Goal: Task Accomplishment & Management: Manage account settings

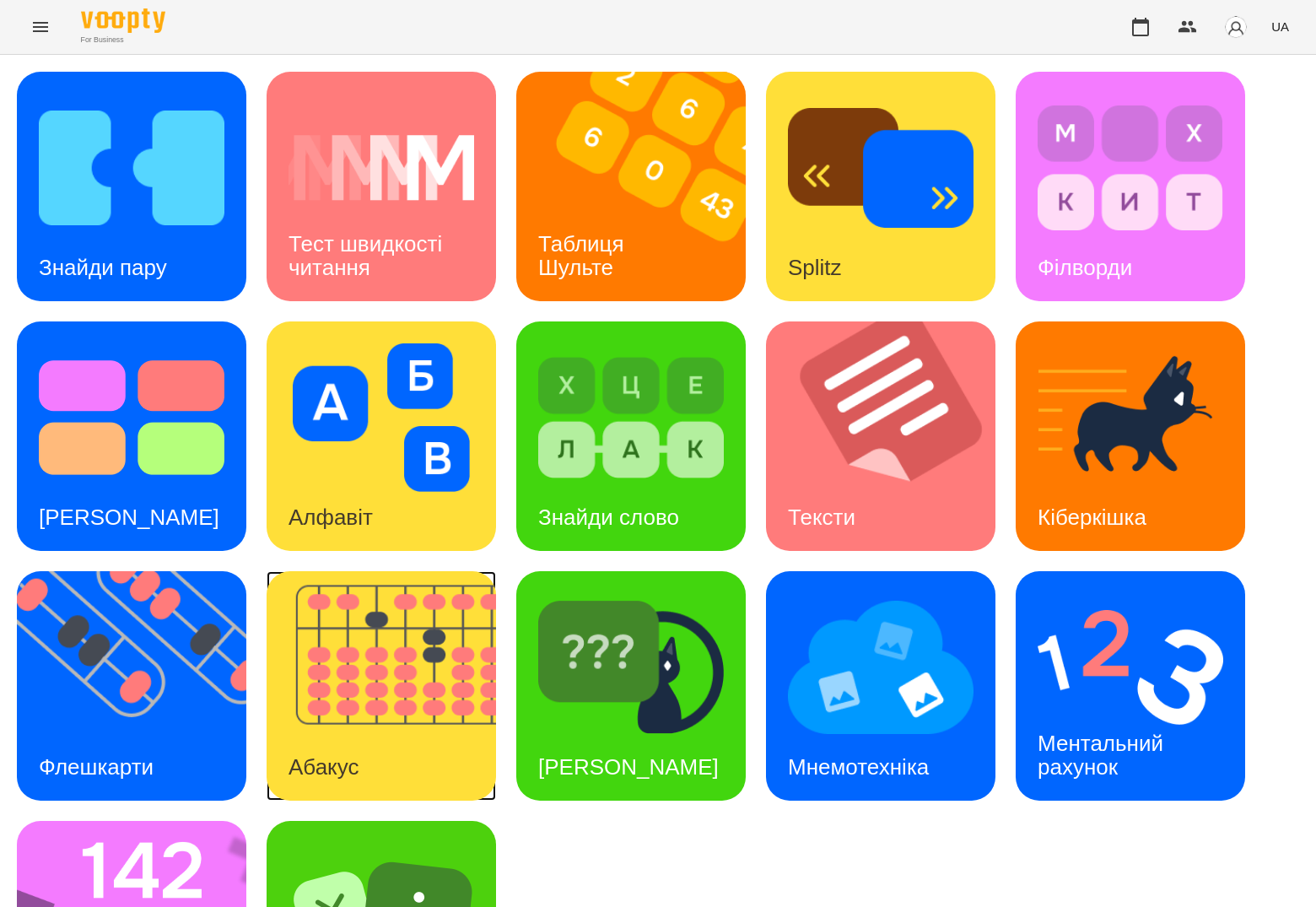
click at [389, 665] on img at bounding box center [392, 686] width 251 height 229
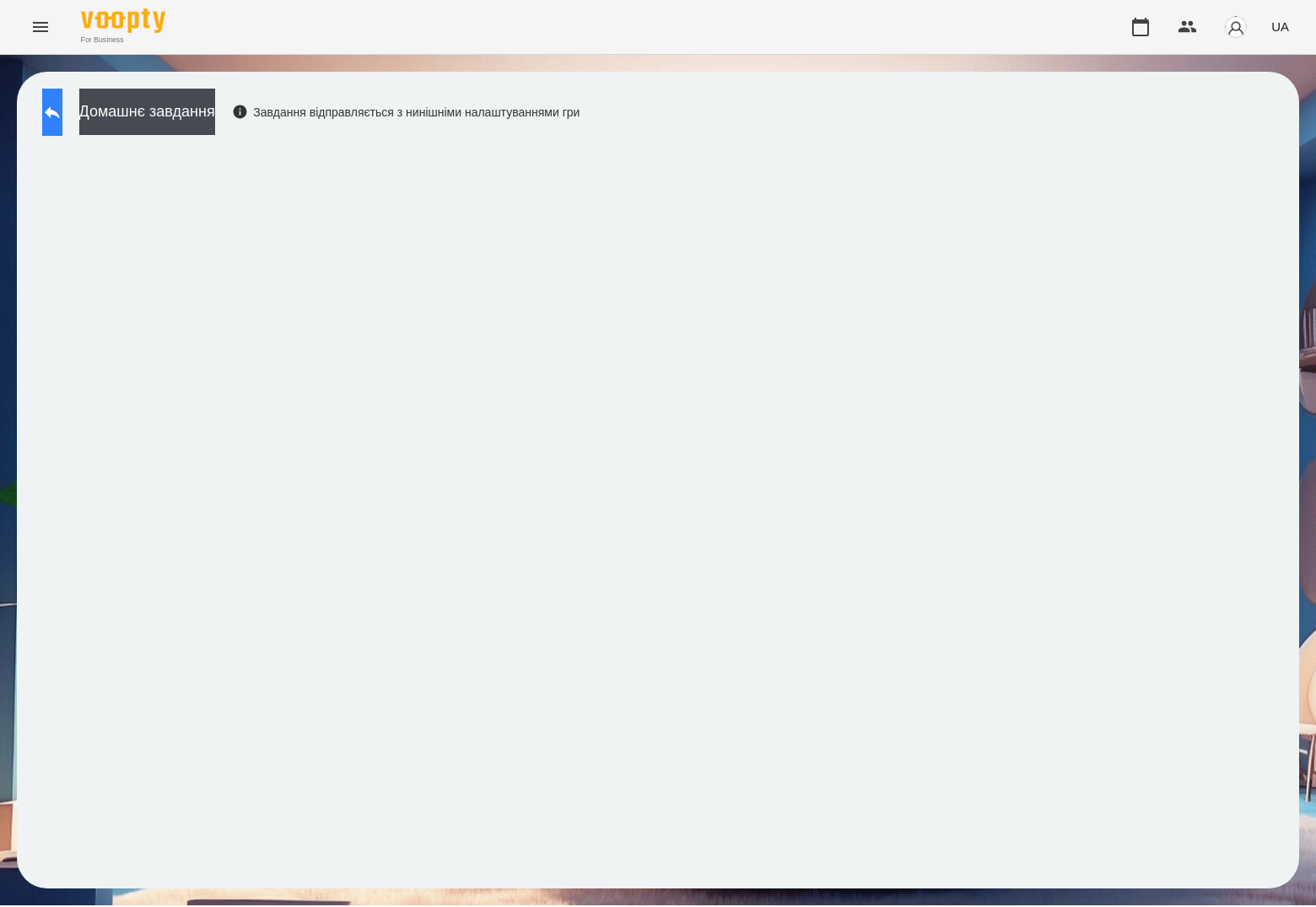
click at [63, 119] on icon at bounding box center [52, 112] width 21 height 21
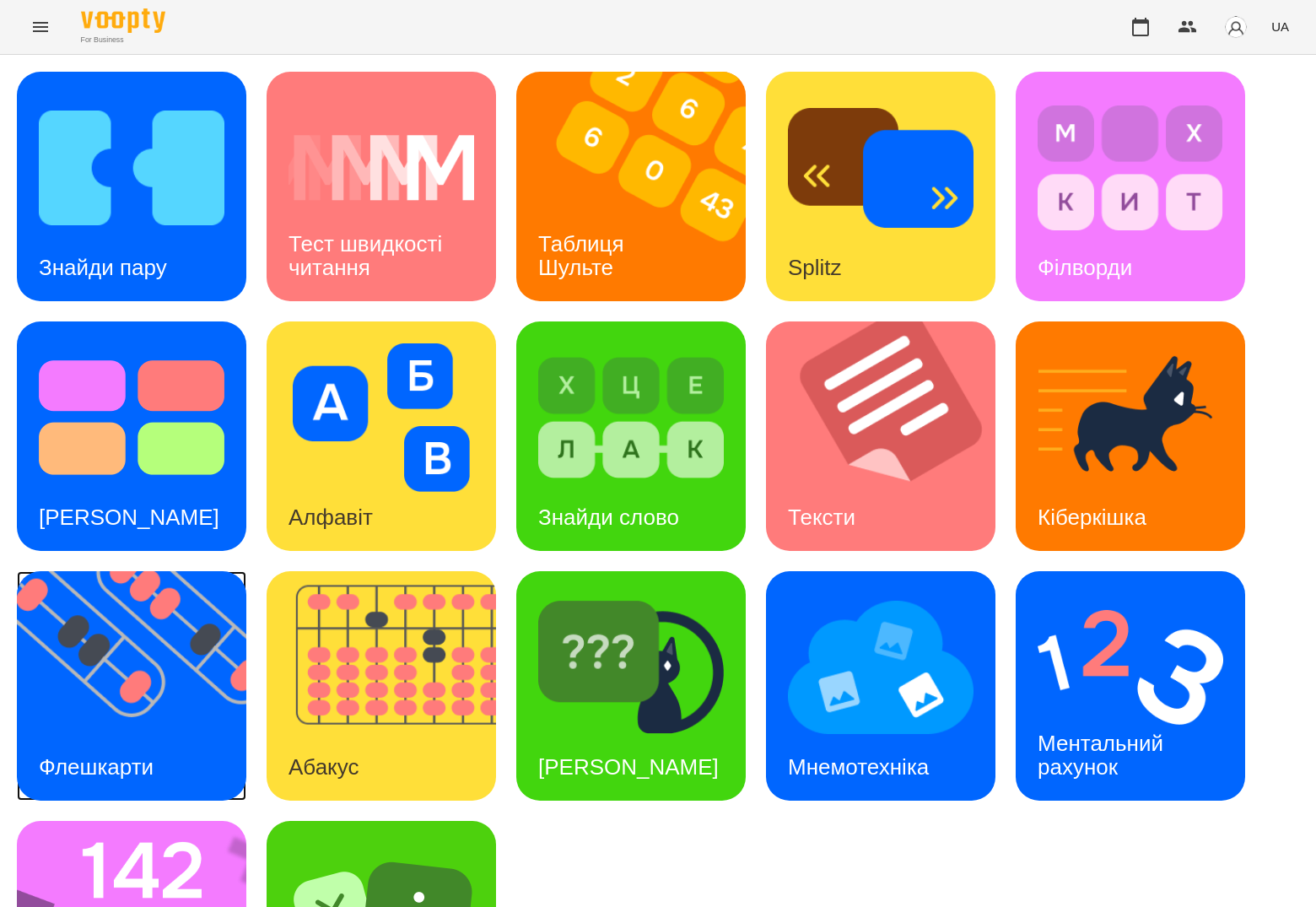
click at [145, 669] on img at bounding box center [142, 686] width 251 height 229
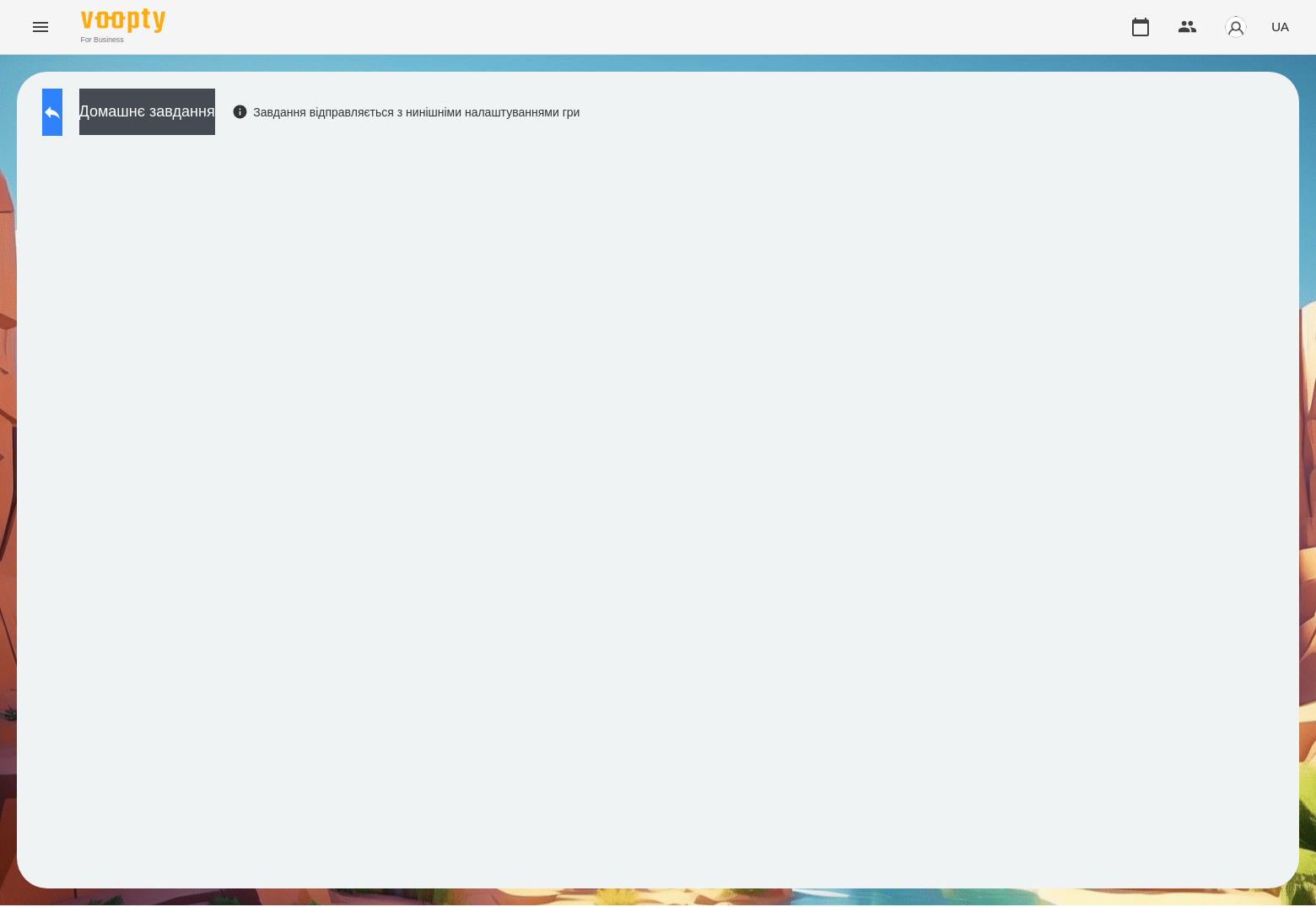
click at [63, 124] on button at bounding box center [52, 112] width 21 height 47
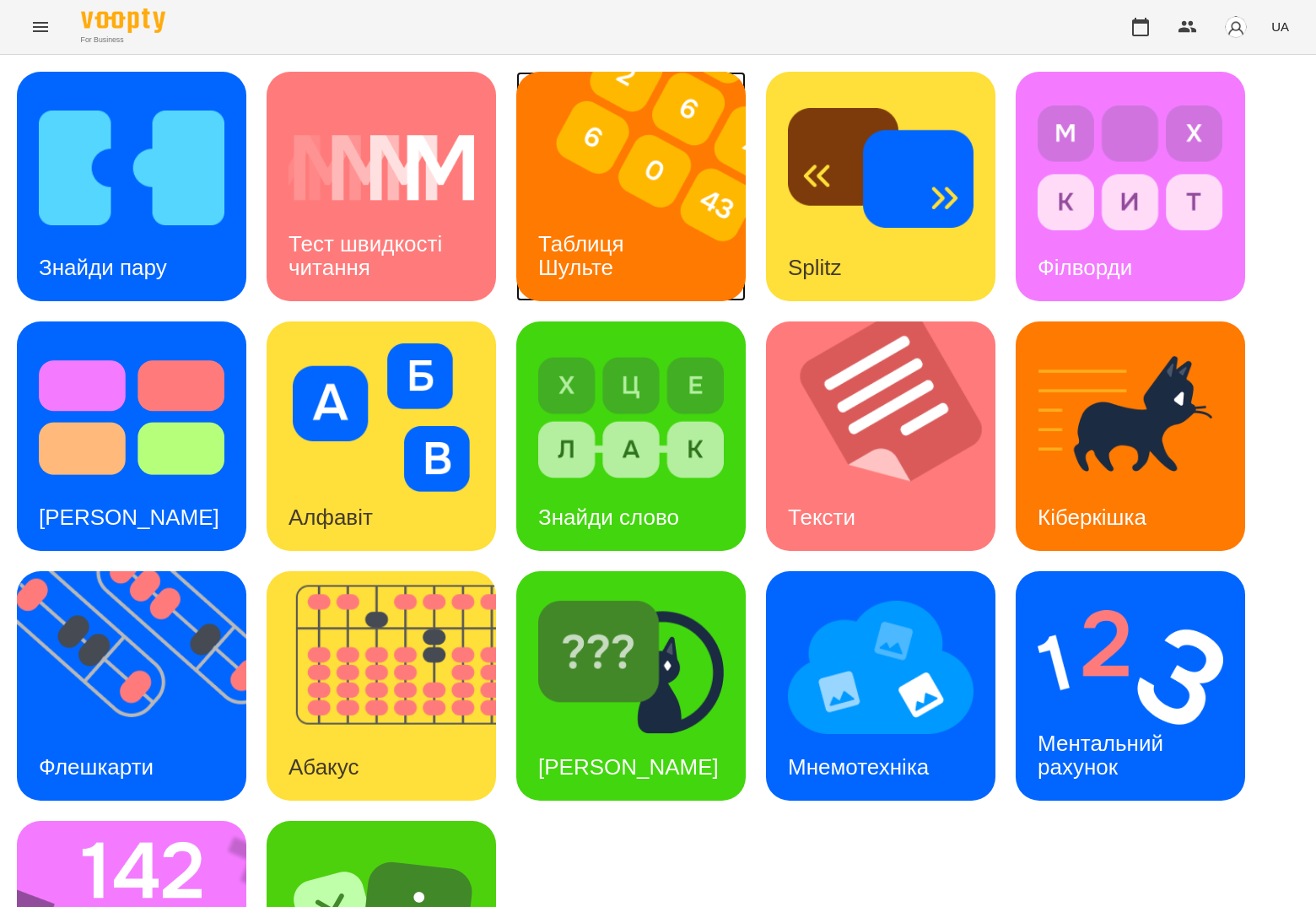
click at [599, 159] on img at bounding box center [642, 186] width 251 height 229
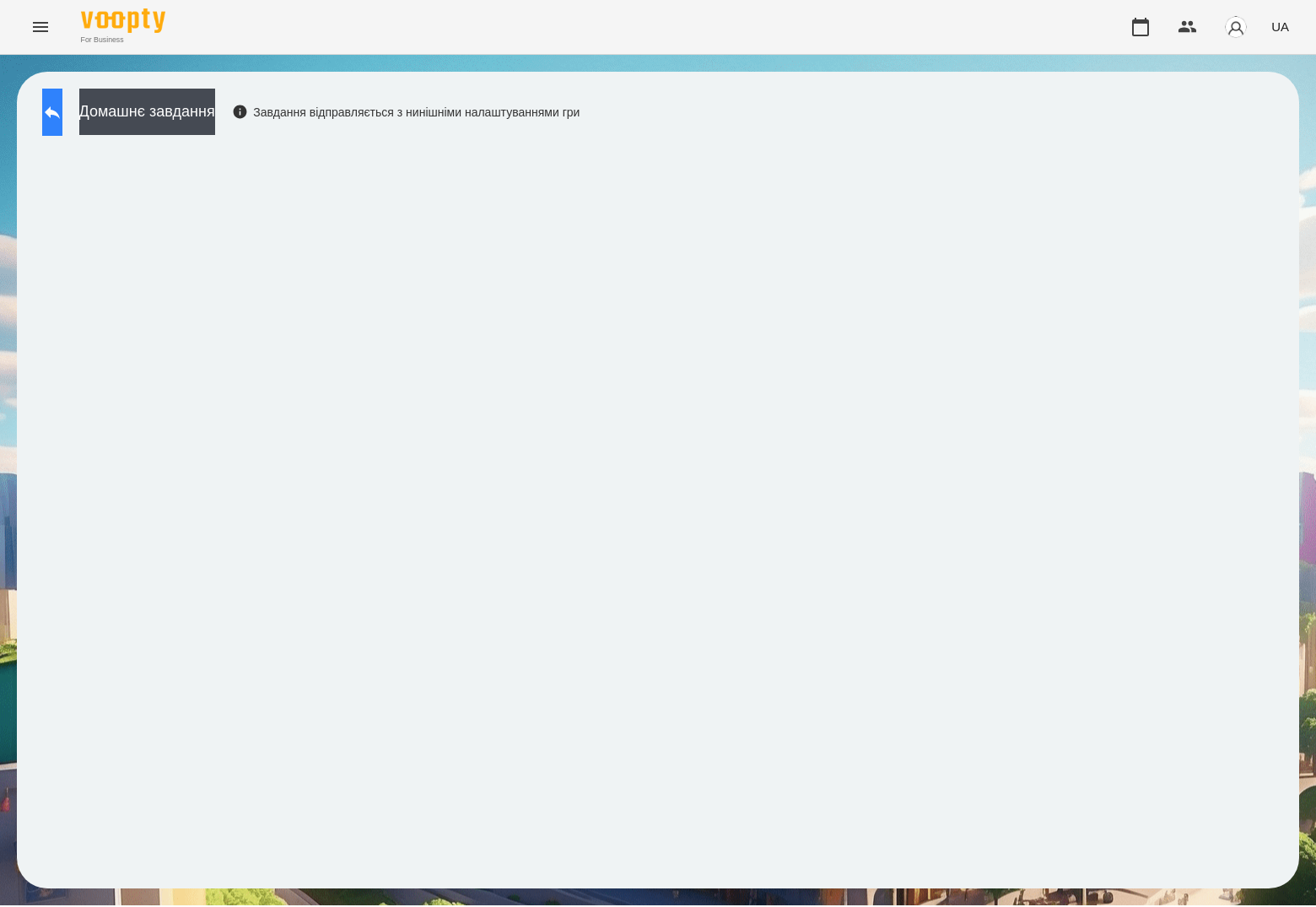
click at [63, 110] on button at bounding box center [52, 112] width 21 height 47
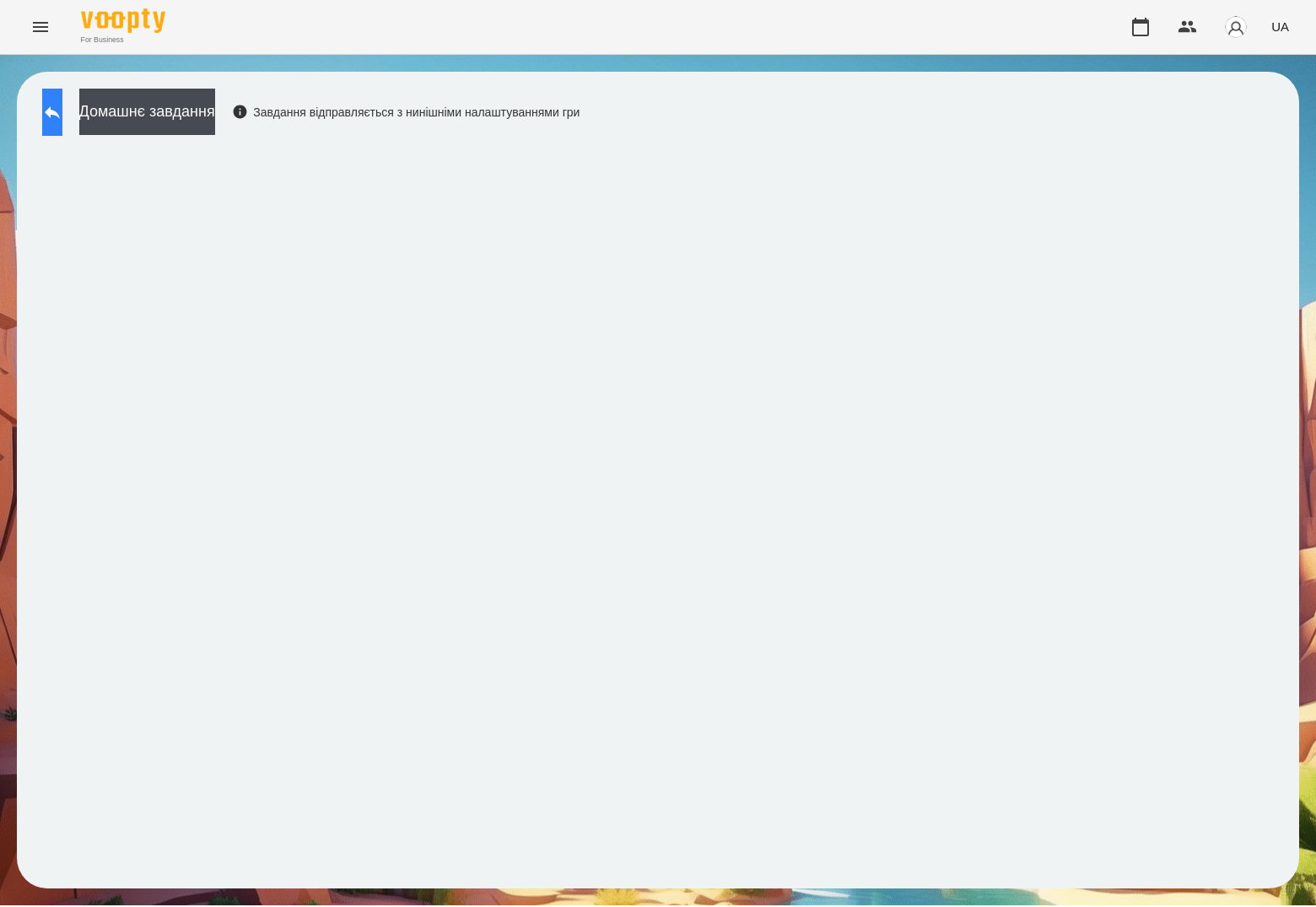
click at [63, 104] on icon at bounding box center [52, 112] width 21 height 21
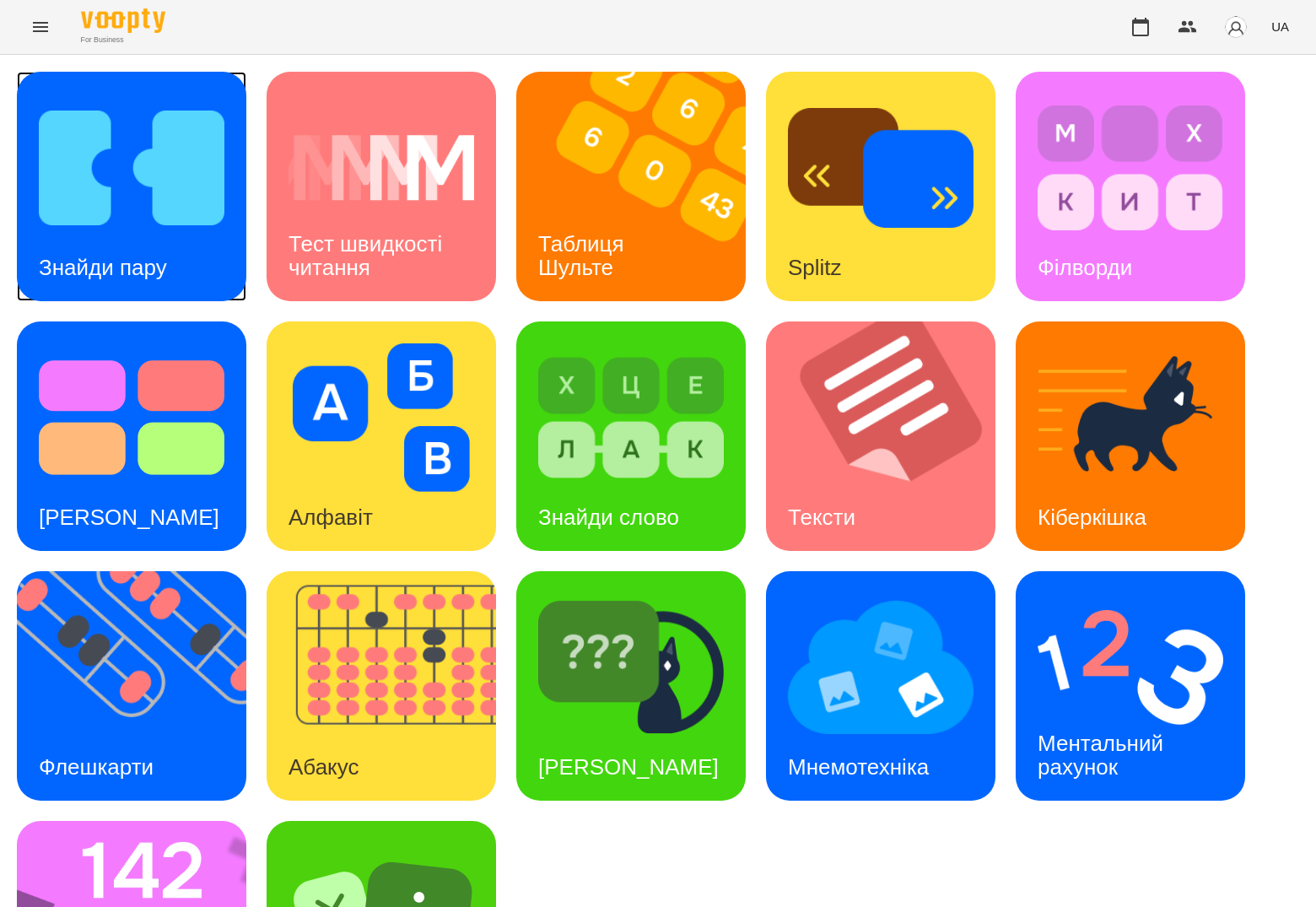
click at [111, 188] on img at bounding box center [131, 167] width 185 height 148
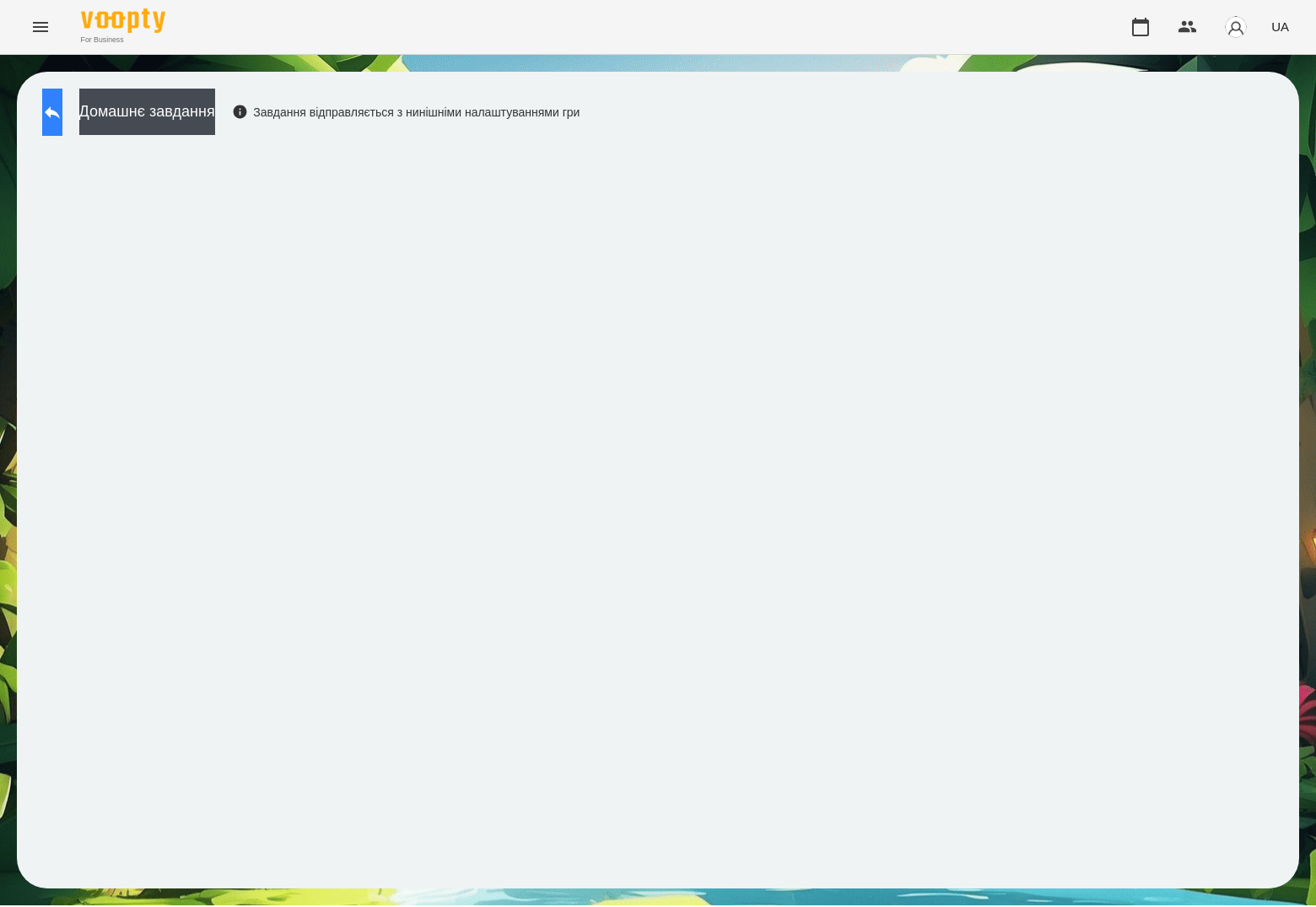
click at [63, 102] on icon at bounding box center [52, 112] width 21 height 21
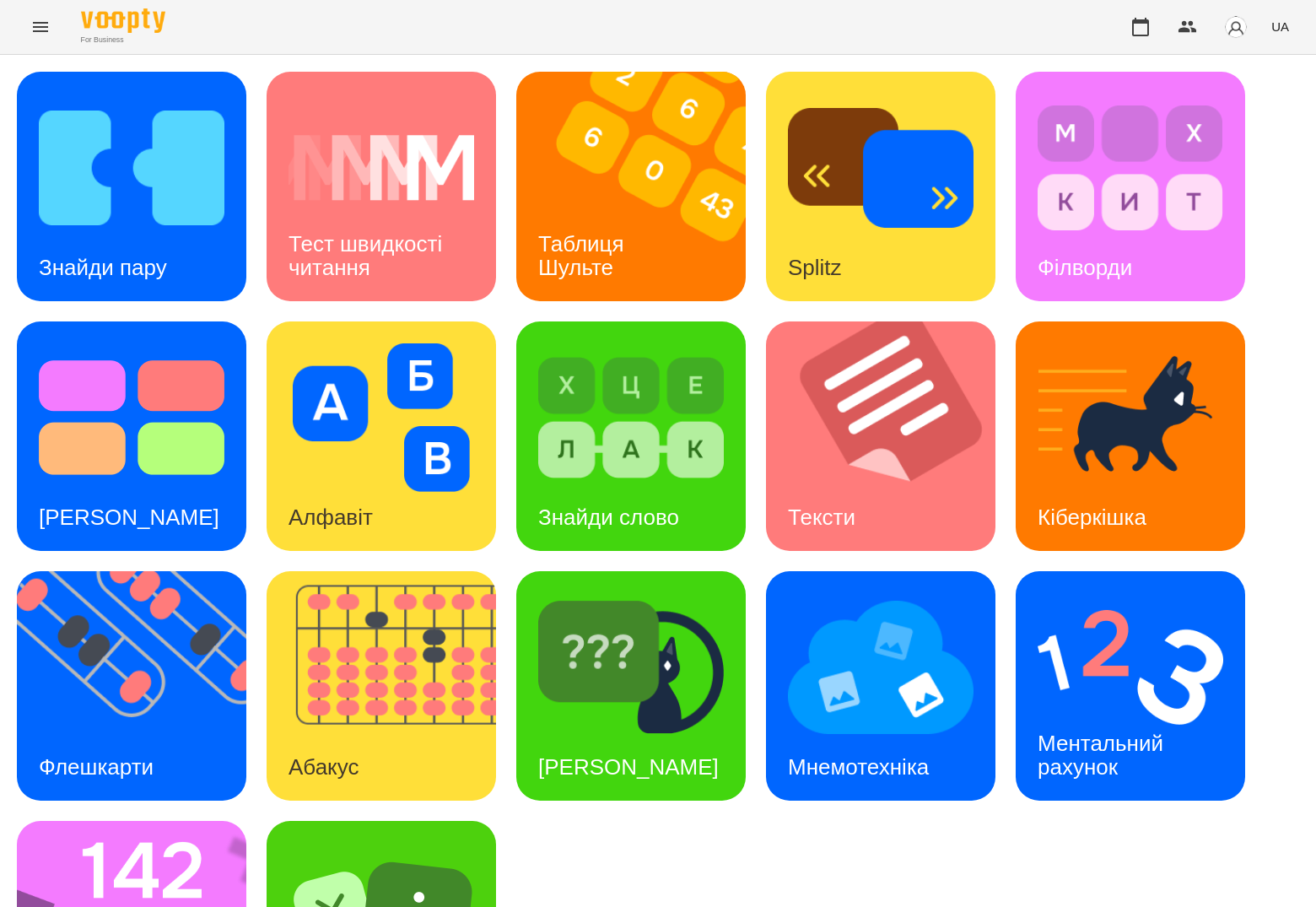
scroll to position [159, 0]
click at [1155, 593] on img at bounding box center [1130, 667] width 185 height 148
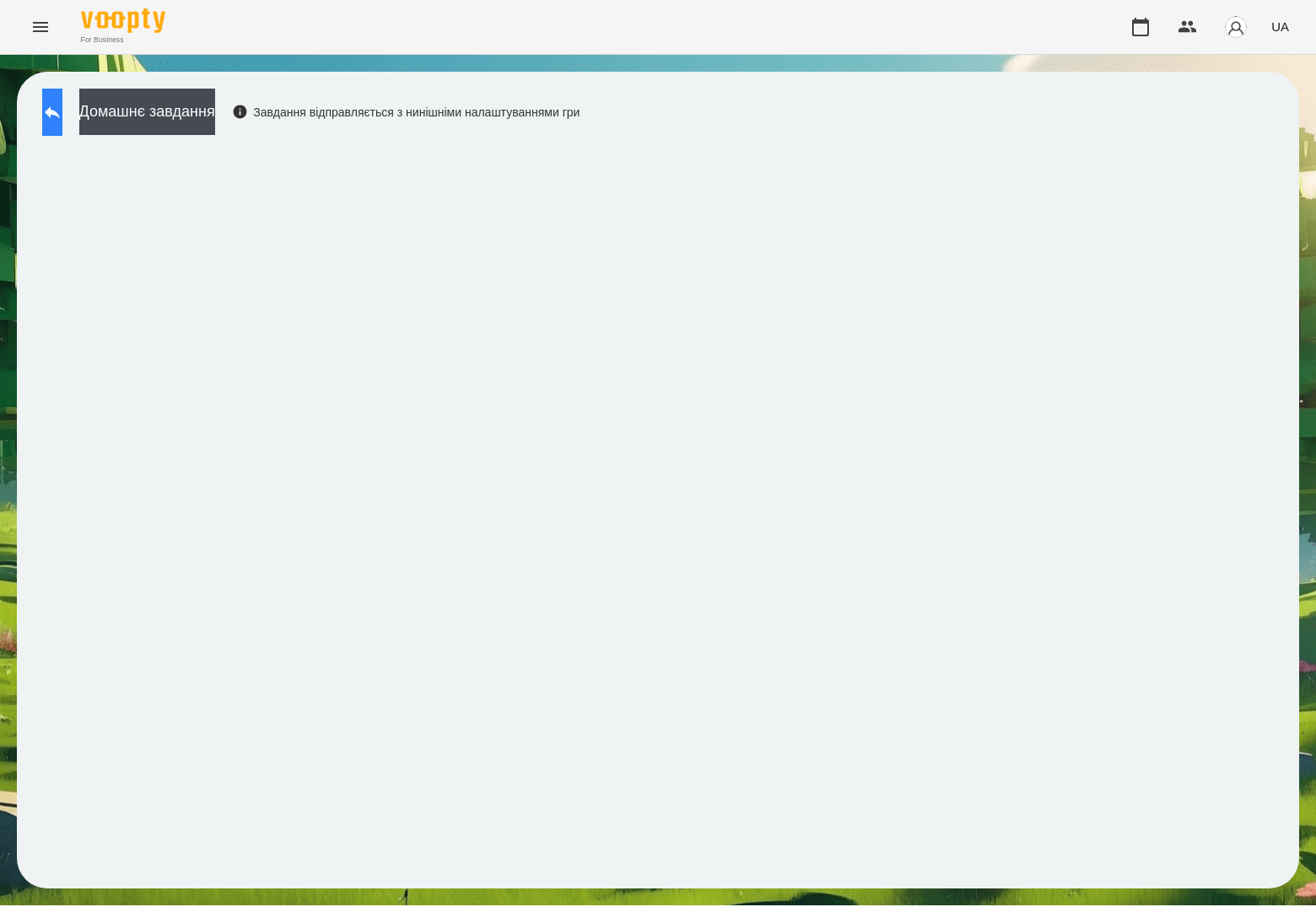
click at [63, 105] on icon at bounding box center [52, 112] width 21 height 21
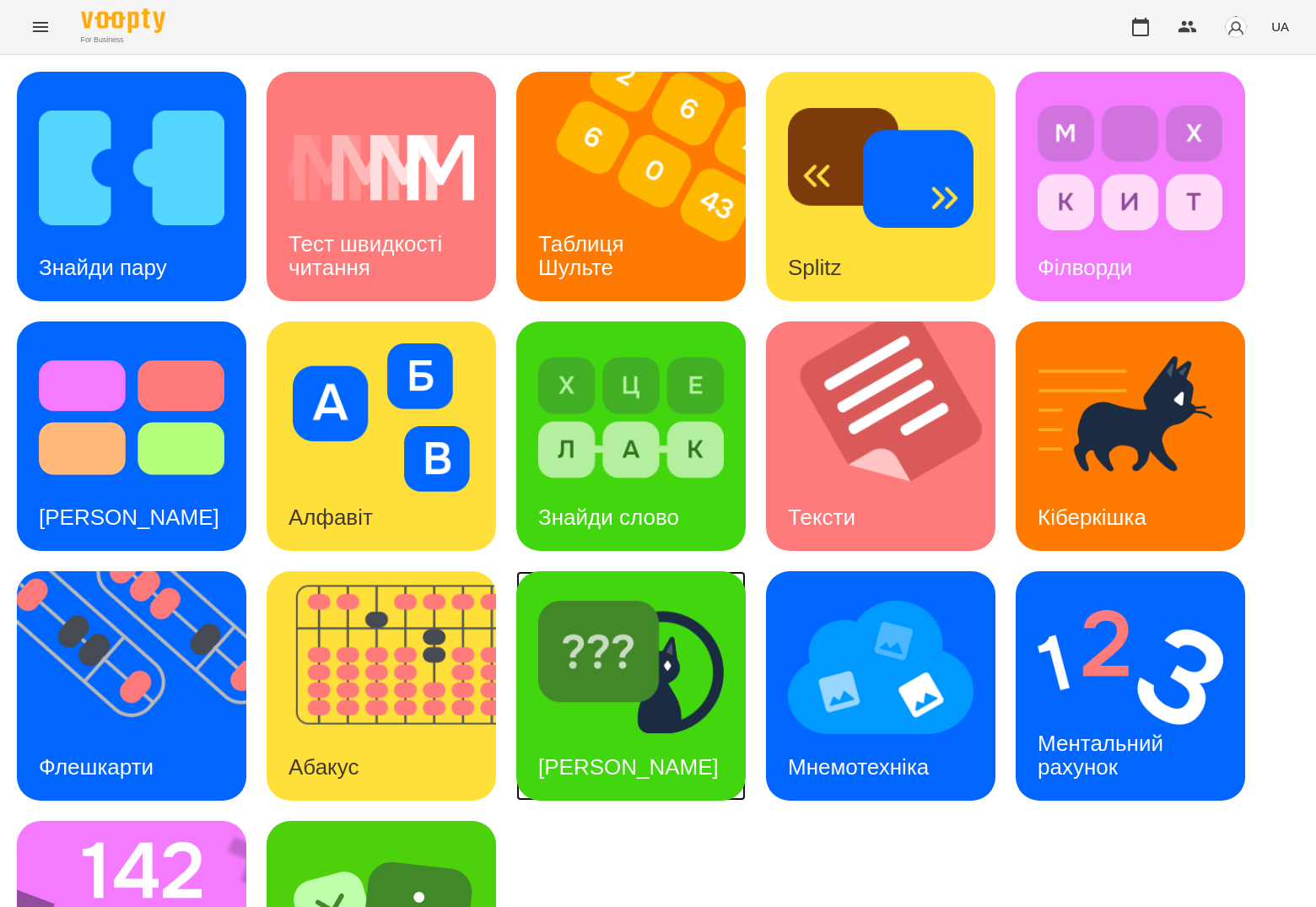
click at [619, 754] on h3 "[PERSON_NAME]" at bounding box center [628, 766] width 180 height 25
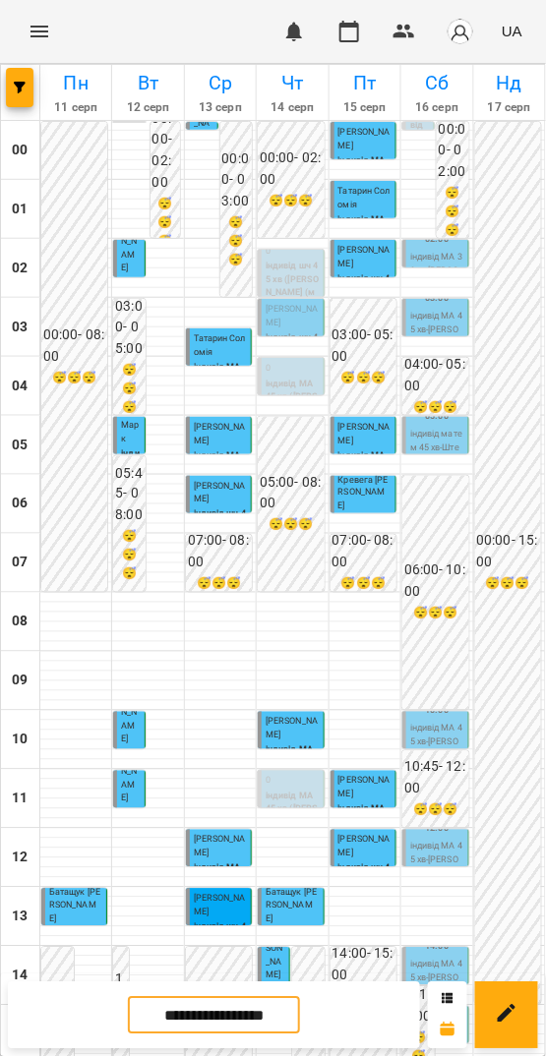
scroll to position [567, 0]
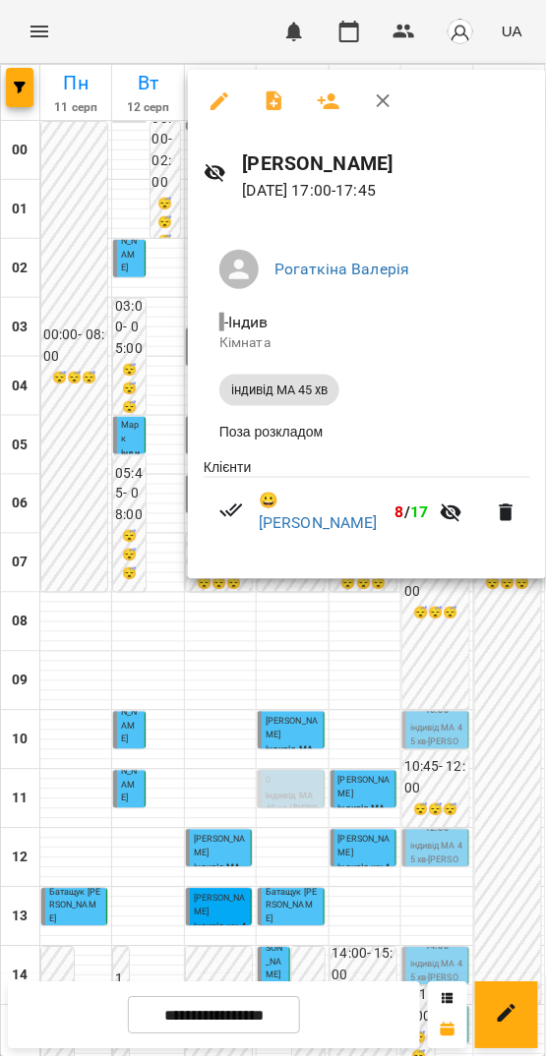
click at [261, 618] on div at bounding box center [273, 528] width 546 height 1057
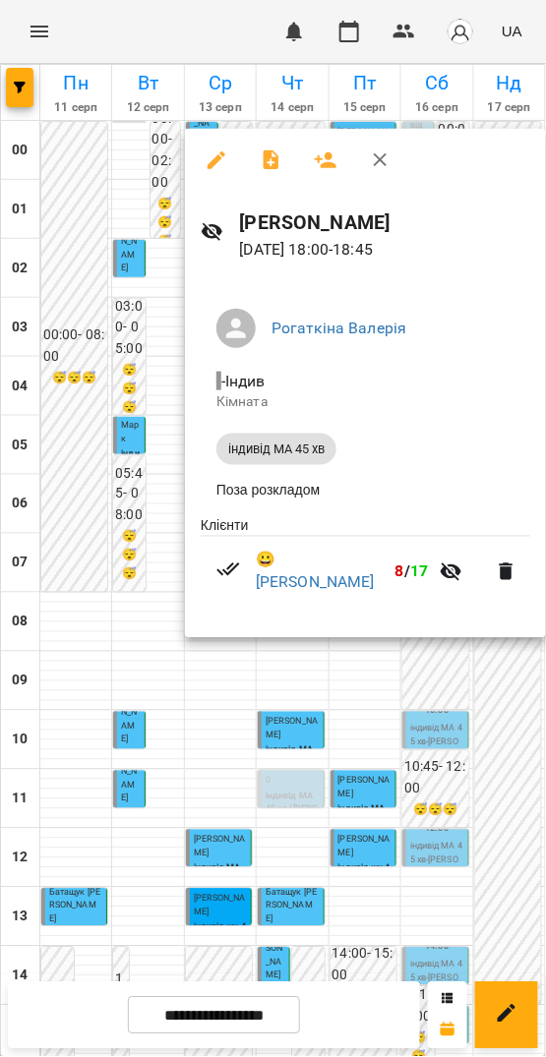
click at [84, 575] on div at bounding box center [273, 528] width 546 height 1057
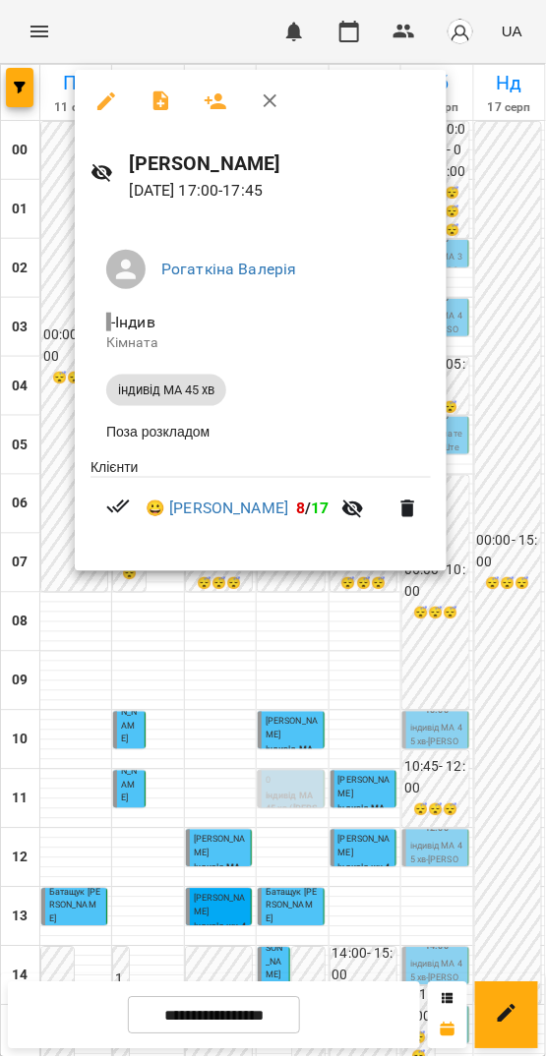
click at [88, 614] on div at bounding box center [273, 528] width 546 height 1057
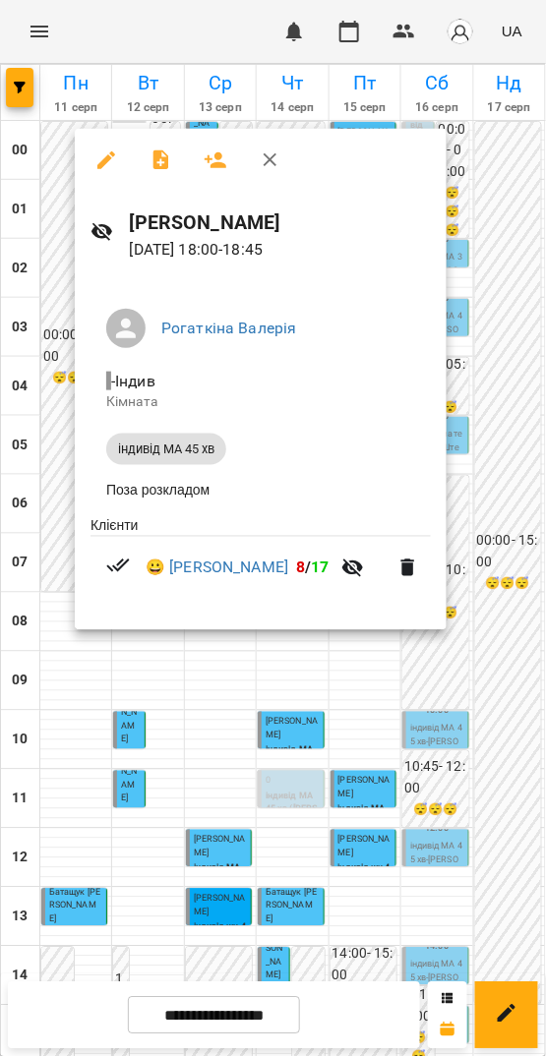
click at [83, 689] on div at bounding box center [273, 528] width 546 height 1057
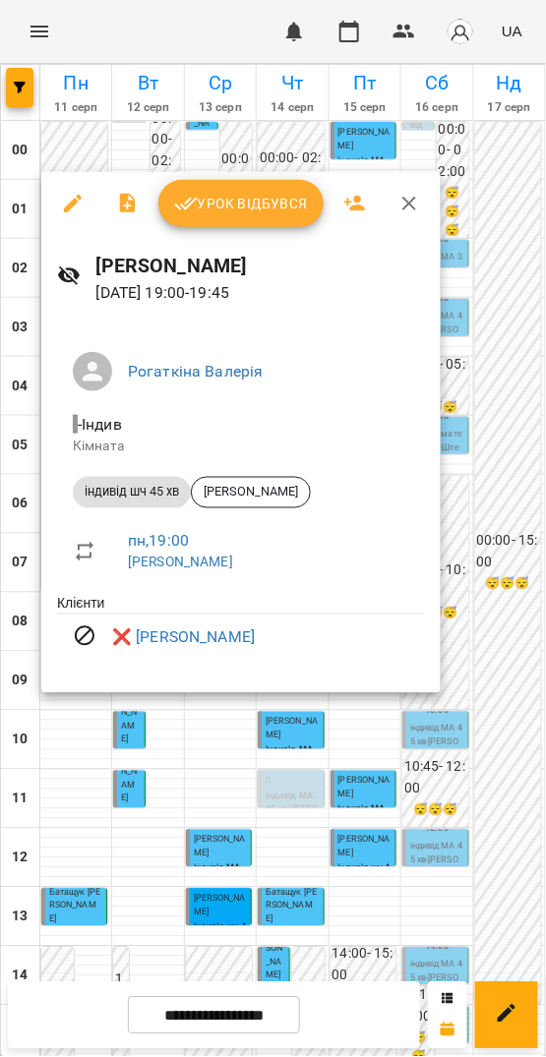
click at [297, 708] on div at bounding box center [273, 528] width 546 height 1057
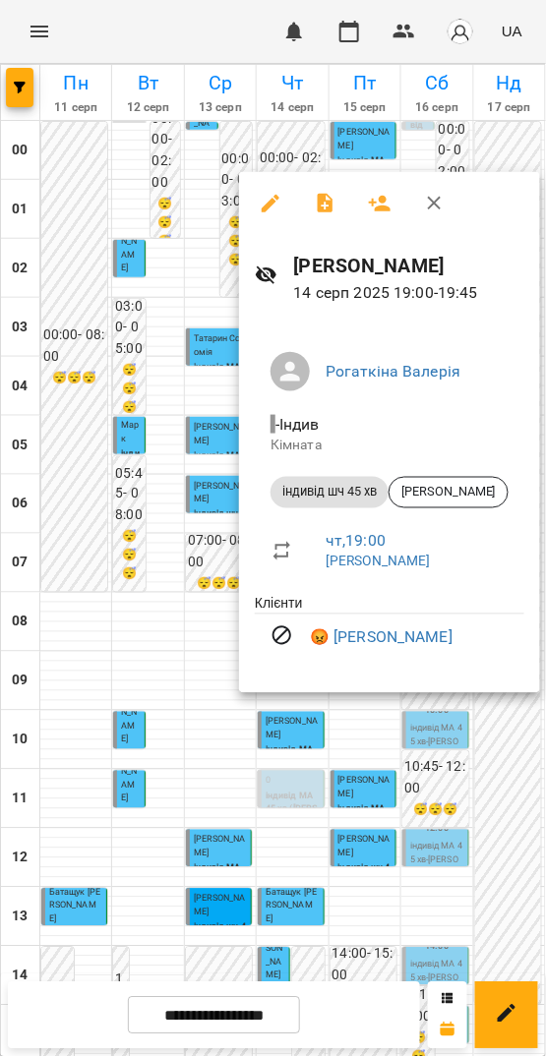
click at [342, 757] on div at bounding box center [273, 528] width 546 height 1057
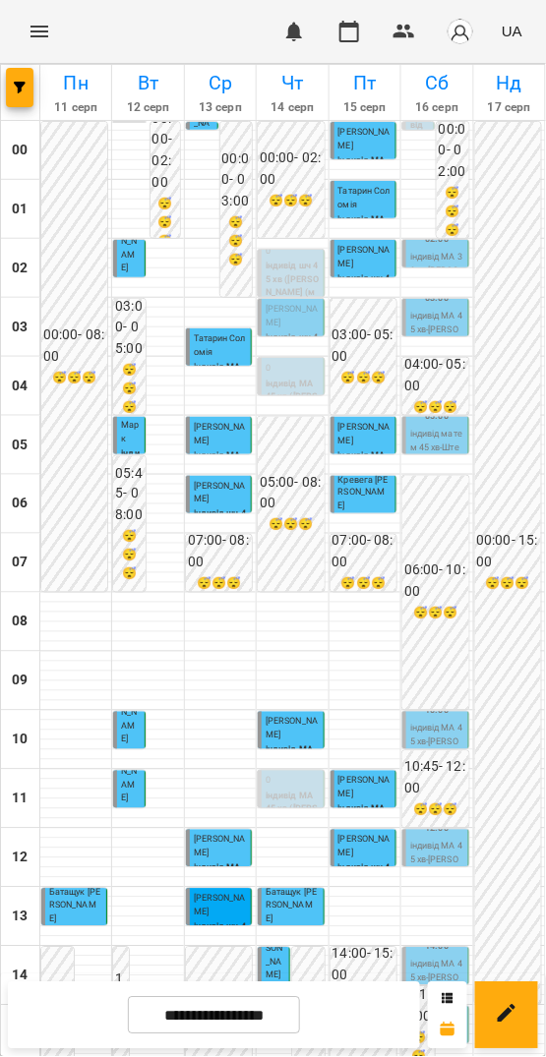
scroll to position [0, 0]
click at [291, 321] on p "Тимур Хаіров" at bounding box center [291, 316] width 53 height 27
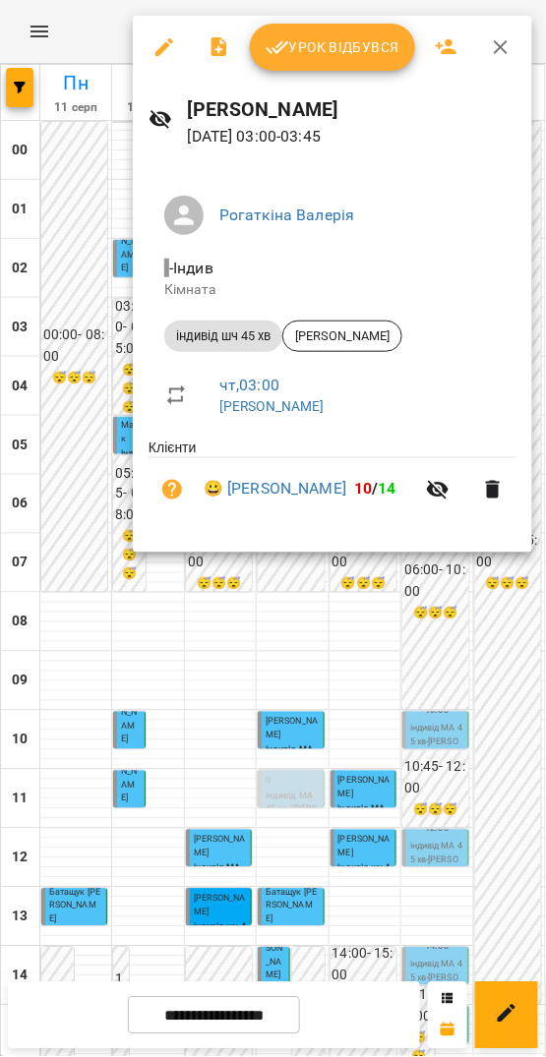
click at [163, 58] on icon "button" at bounding box center [164, 47] width 24 height 24
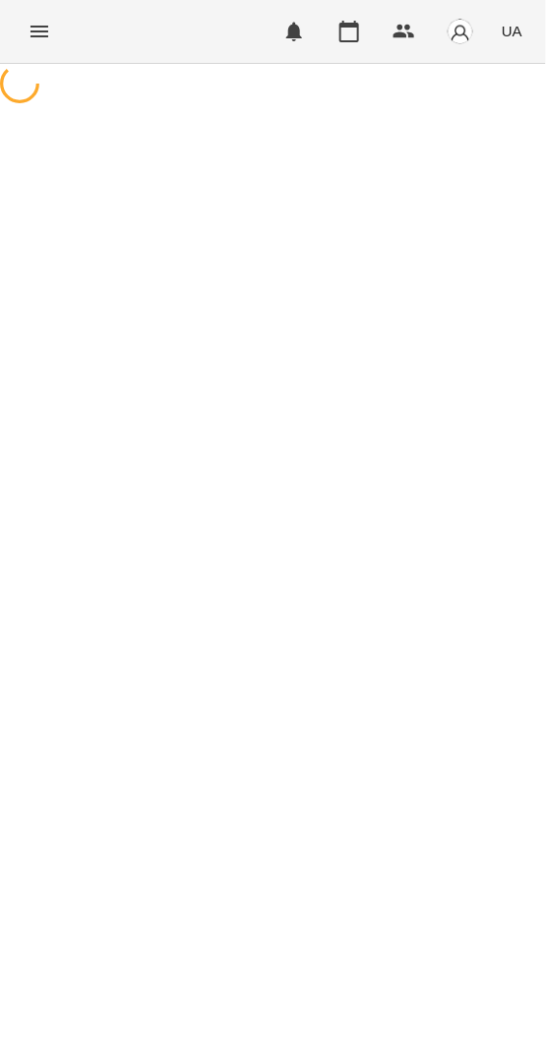
select select "**********"
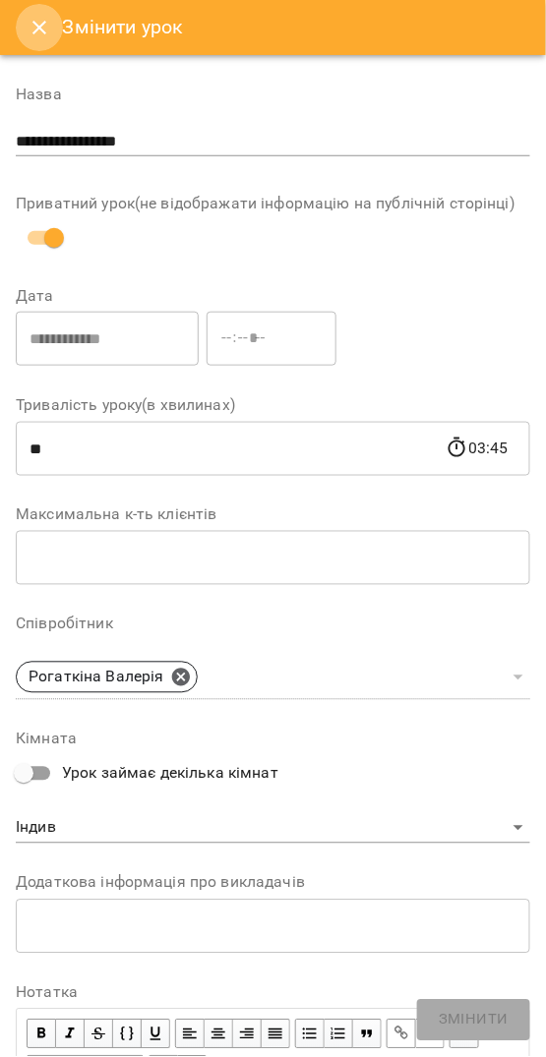
click at [34, 29] on icon "Close" at bounding box center [40, 28] width 24 height 24
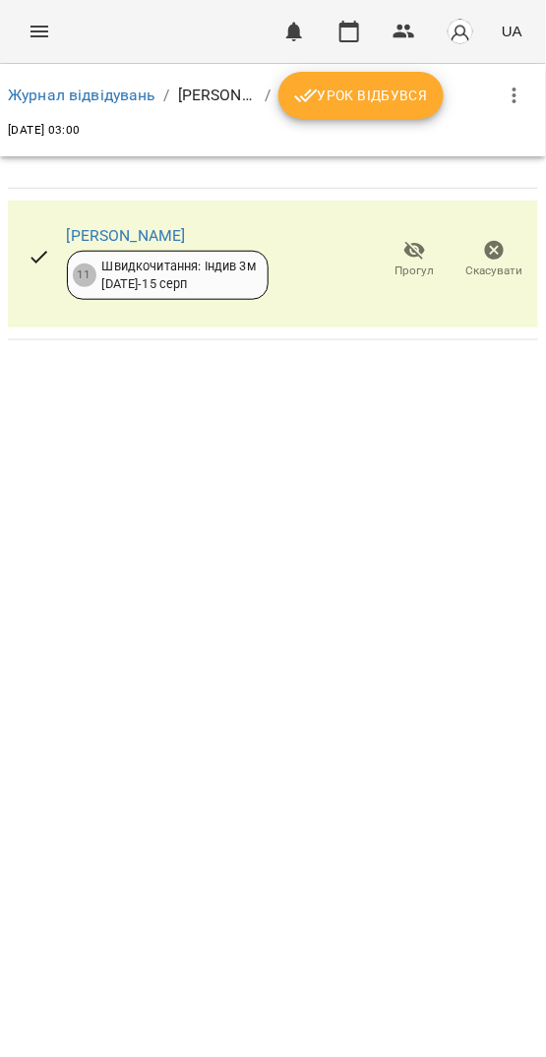
click at [484, 251] on icon "button" at bounding box center [495, 251] width 24 height 24
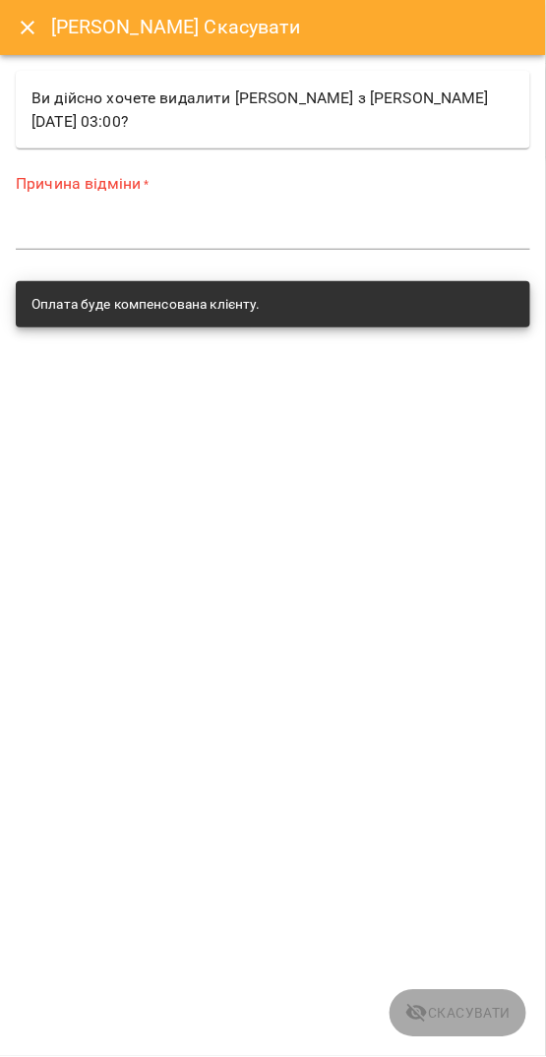
click at [283, 235] on textarea at bounding box center [273, 233] width 514 height 19
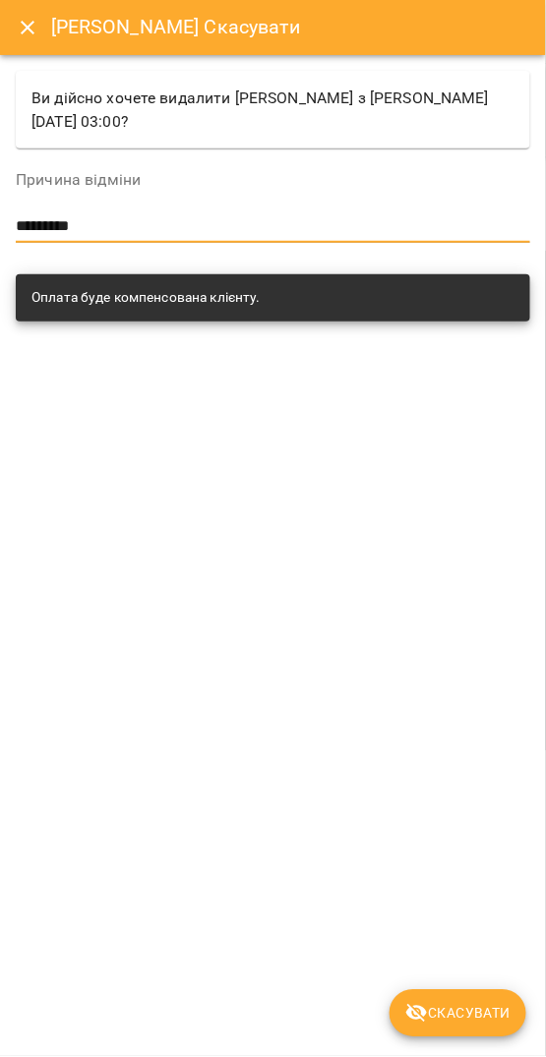
type textarea "*********"
click at [472, 1006] on span "Скасувати" at bounding box center [457, 1014] width 105 height 24
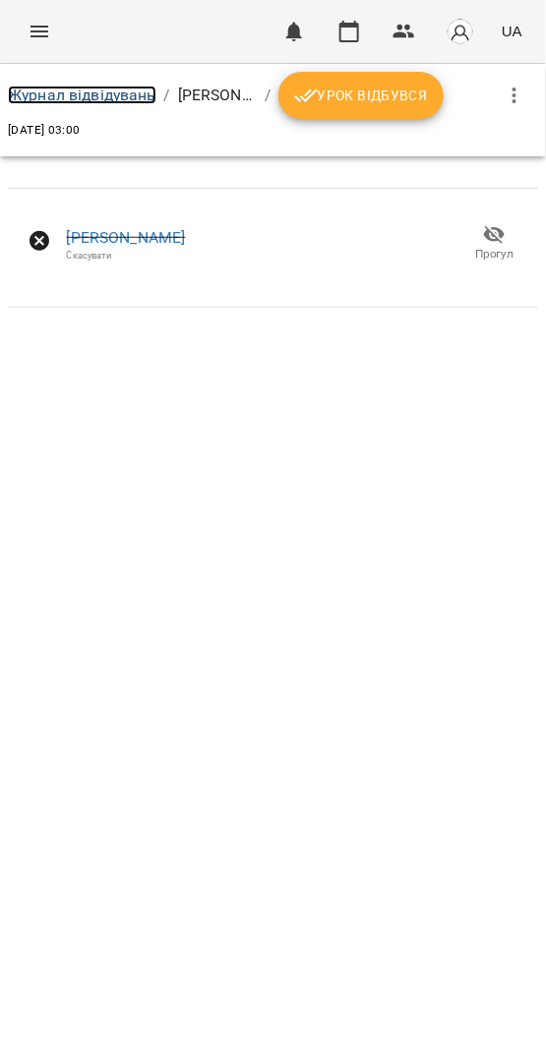
drag, startPoint x: 129, startPoint y: 88, endPoint x: 110, endPoint y: 95, distance: 20.3
click at [129, 88] on link "Журнал відвідувань" at bounding box center [82, 95] width 148 height 19
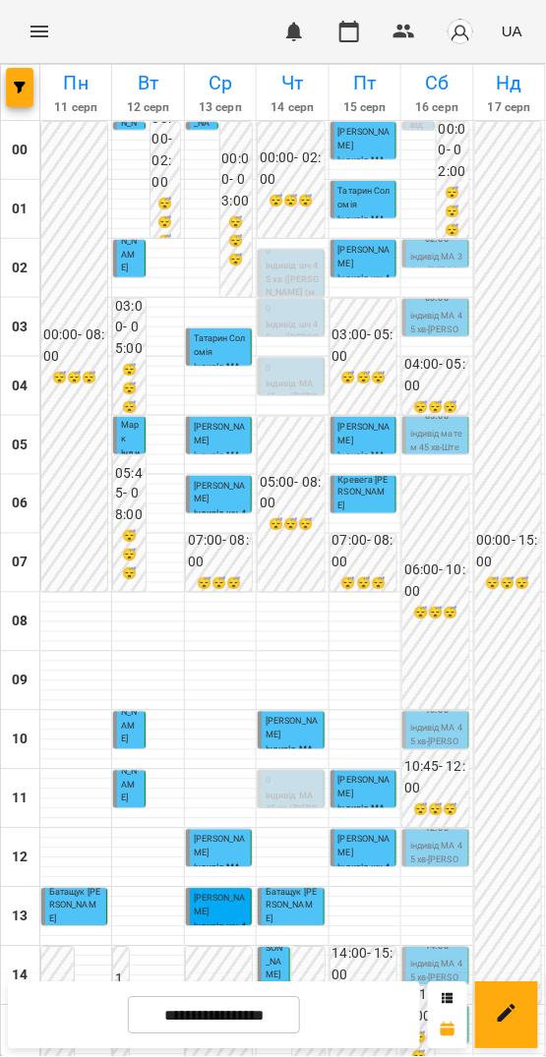
click at [430, 432] on p "індивід матем 45 хв - Штемпель Марк" at bounding box center [436, 448] width 53 height 40
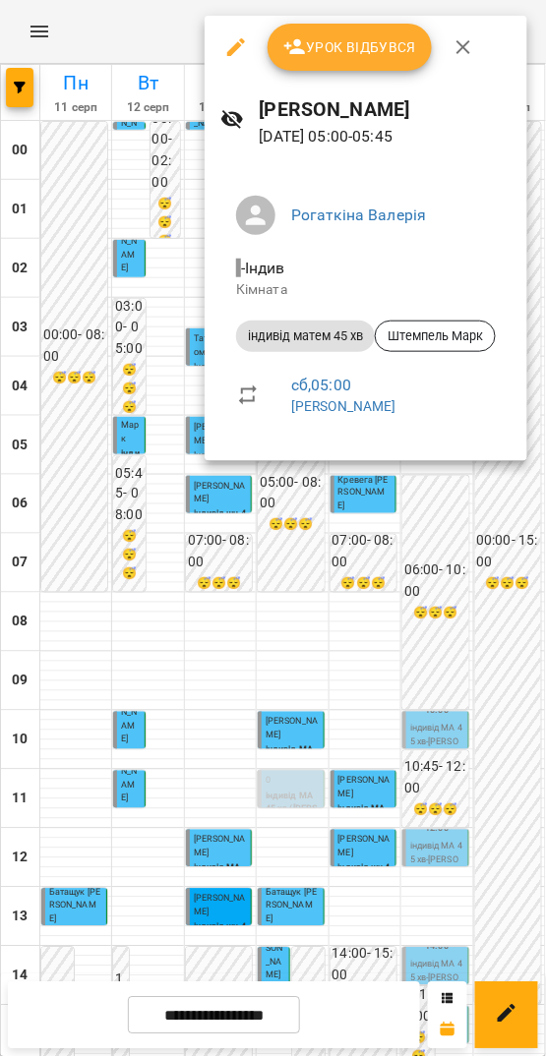
click at [468, 537] on div at bounding box center [273, 528] width 546 height 1057
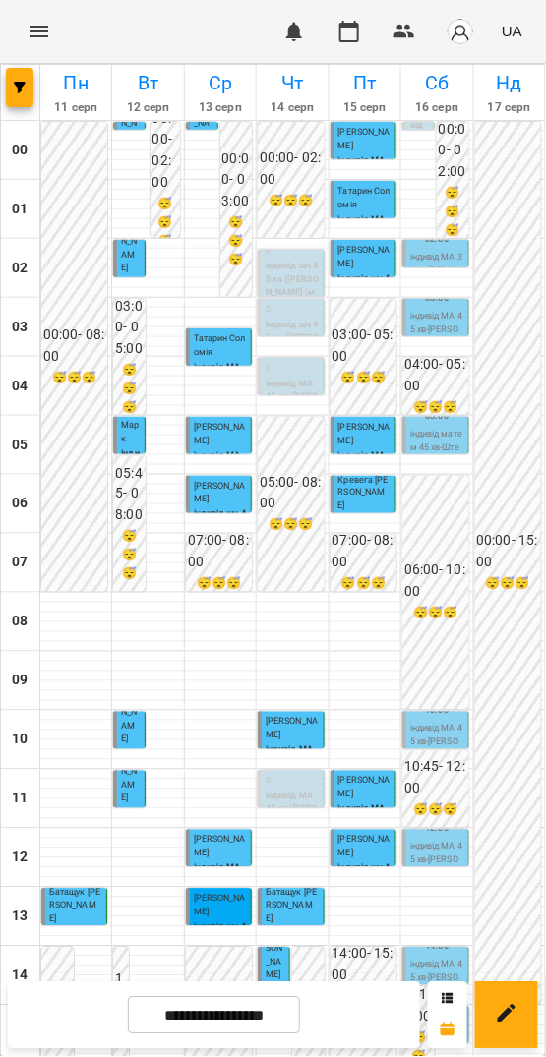
scroll to position [431, 0]
click at [261, 1010] on input "**********" at bounding box center [214, 1016] width 172 height 38
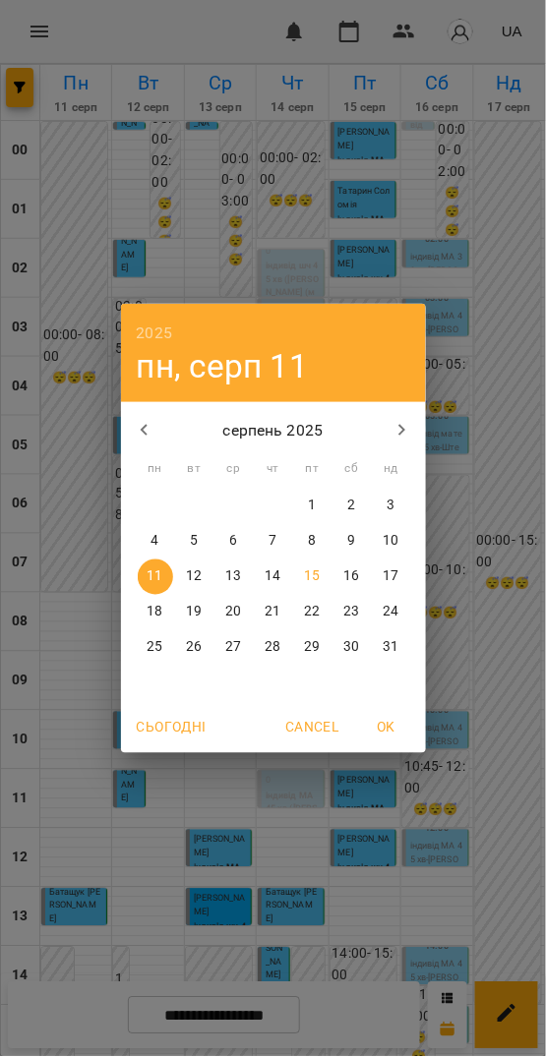
click at [166, 609] on span "18" at bounding box center [155, 613] width 35 height 20
type input "**********"
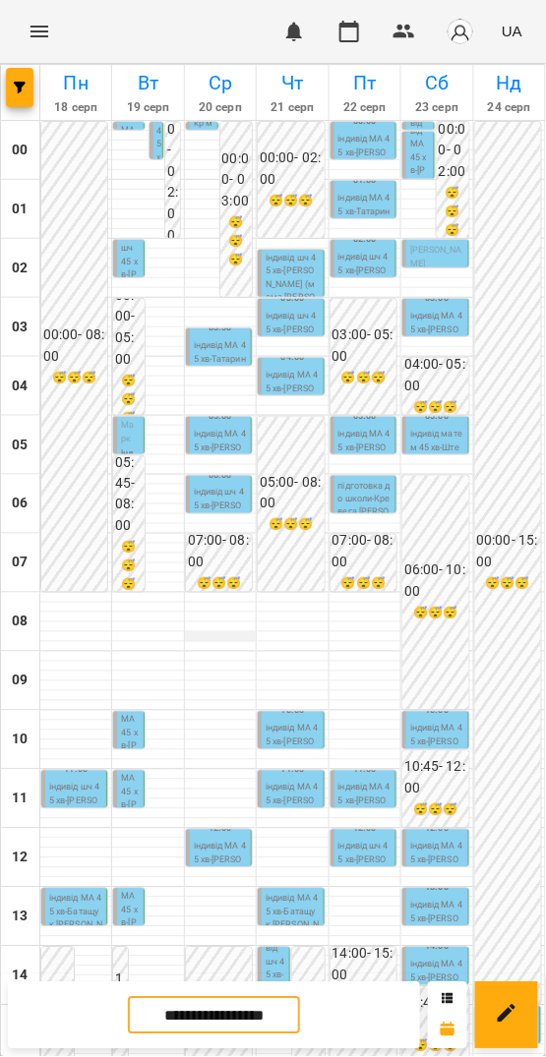
scroll to position [0, 0]
click at [76, 791] on p "індивід шч 45 хв - Богдана Сметана" at bounding box center [75, 802] width 53 height 40
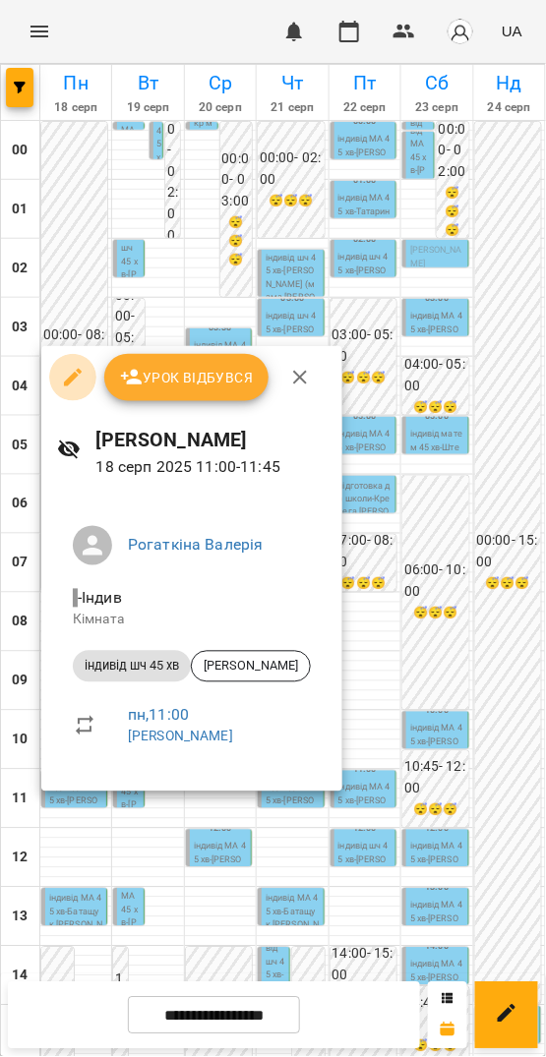
click at [74, 387] on icon "button" at bounding box center [73, 378] width 24 height 24
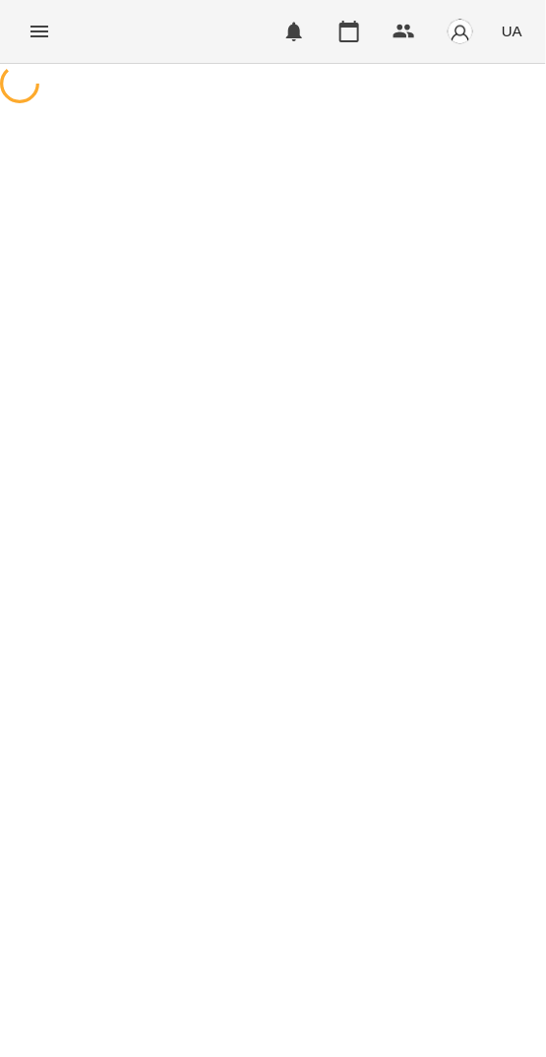
select select "**********"
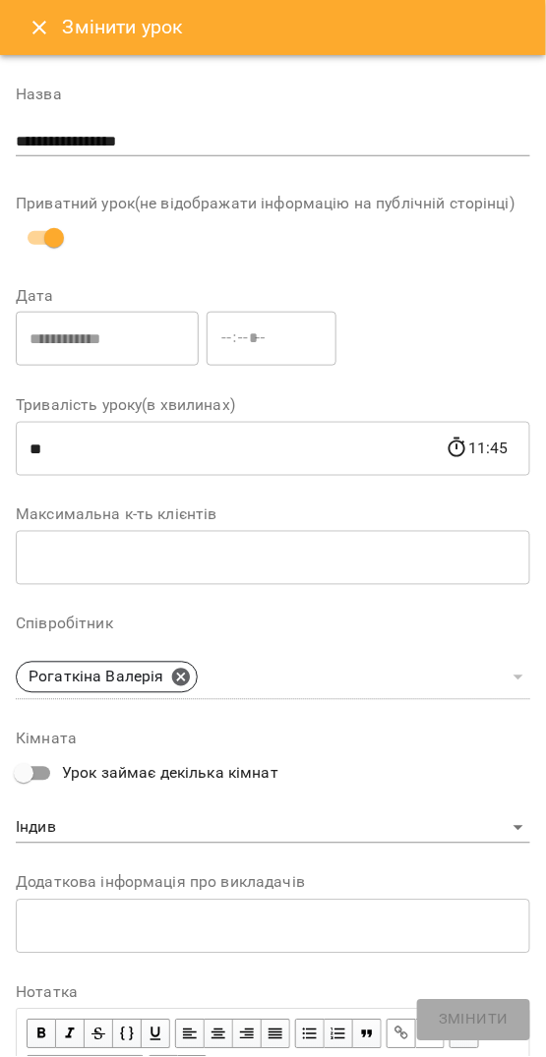
click at [45, 27] on icon "Close" at bounding box center [40, 28] width 24 height 24
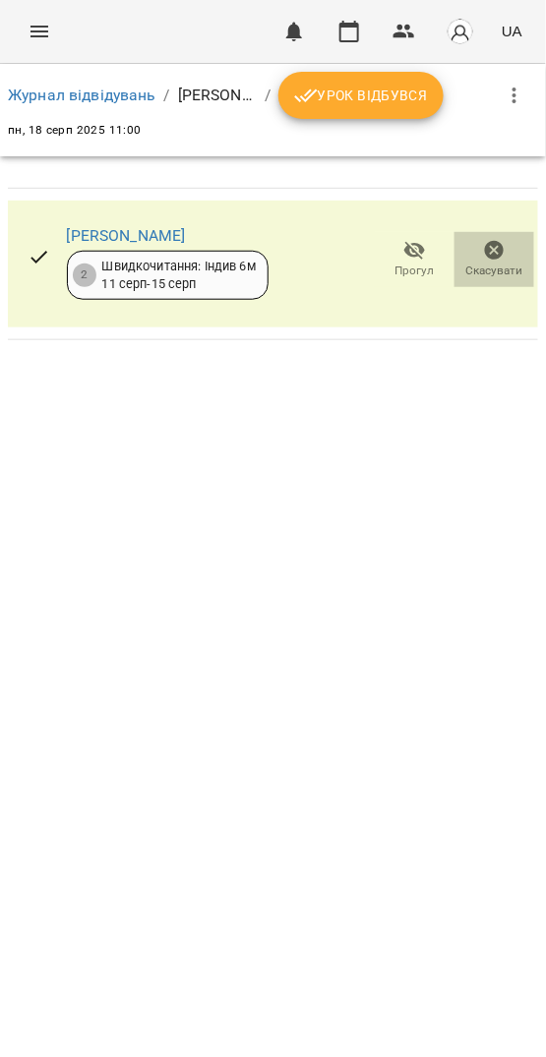
click at [504, 265] on span "Скасувати" at bounding box center [494, 271] width 57 height 17
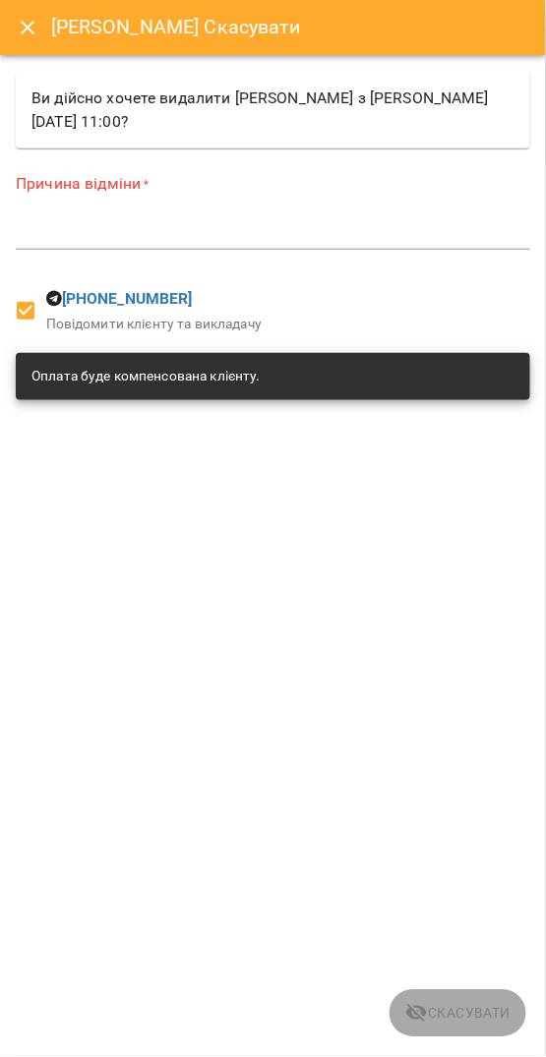
click at [223, 245] on div "*" at bounding box center [273, 233] width 514 height 31
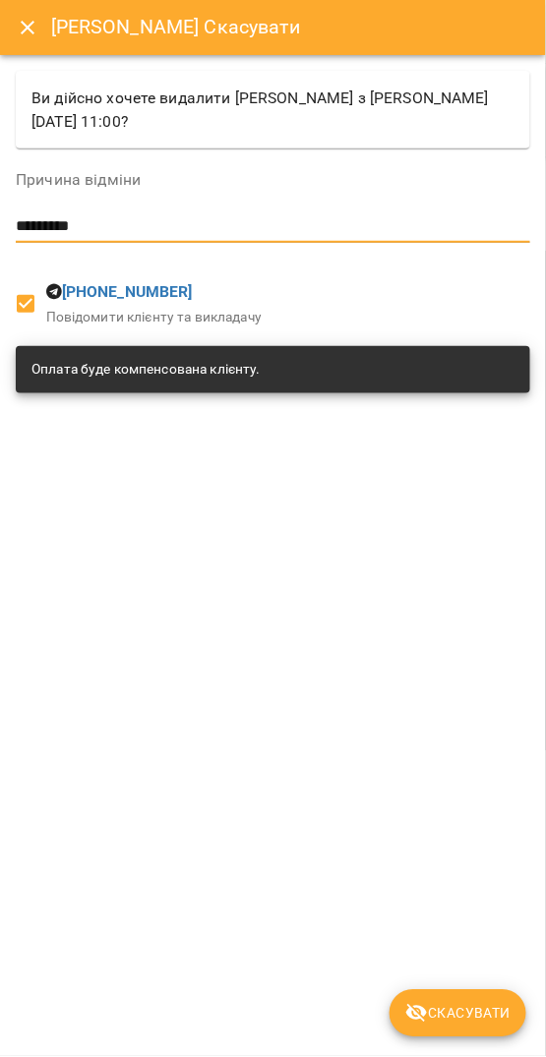
type textarea "*********"
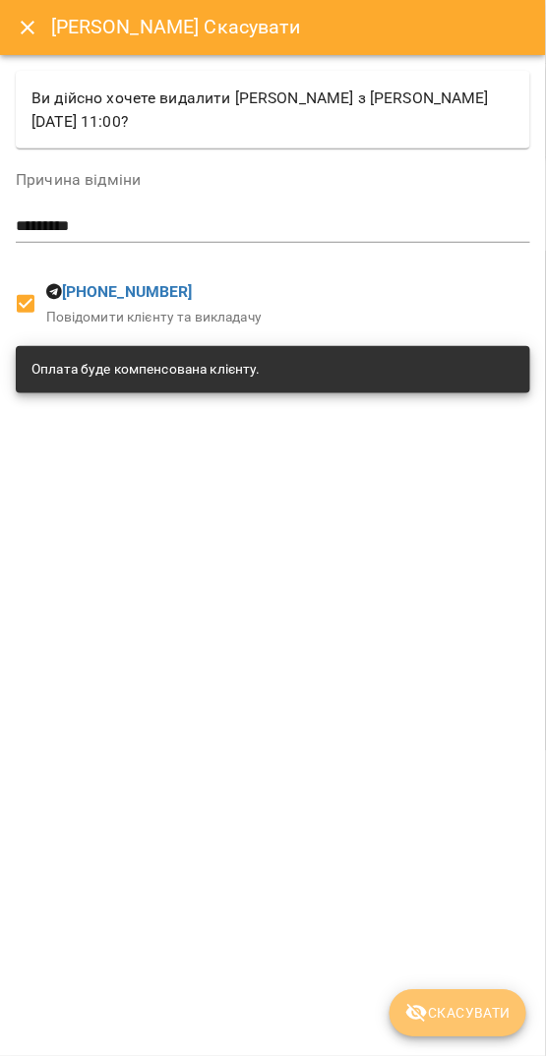
click at [433, 1012] on span "Скасувати" at bounding box center [457, 1014] width 105 height 24
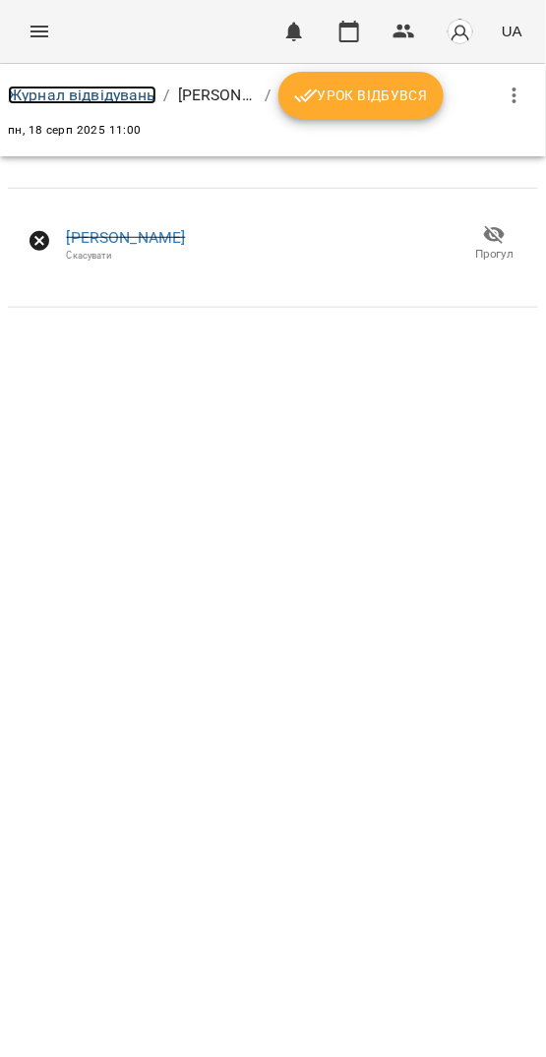
click at [123, 89] on link "Журнал відвідувань" at bounding box center [82, 95] width 148 height 19
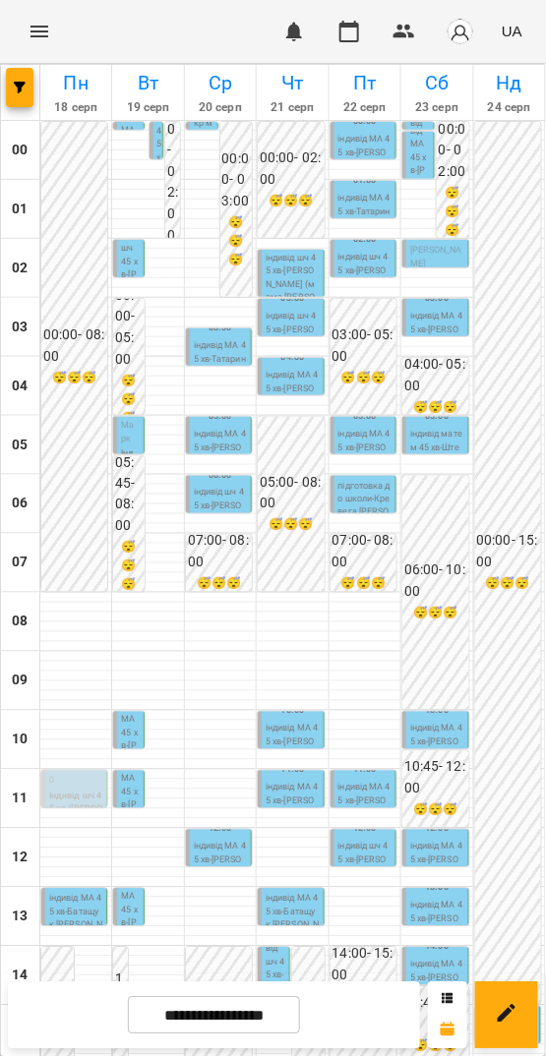
click at [347, 851] on p "індивід шч 45 хв - Богдана Сметана" at bounding box center [364, 861] width 53 height 40
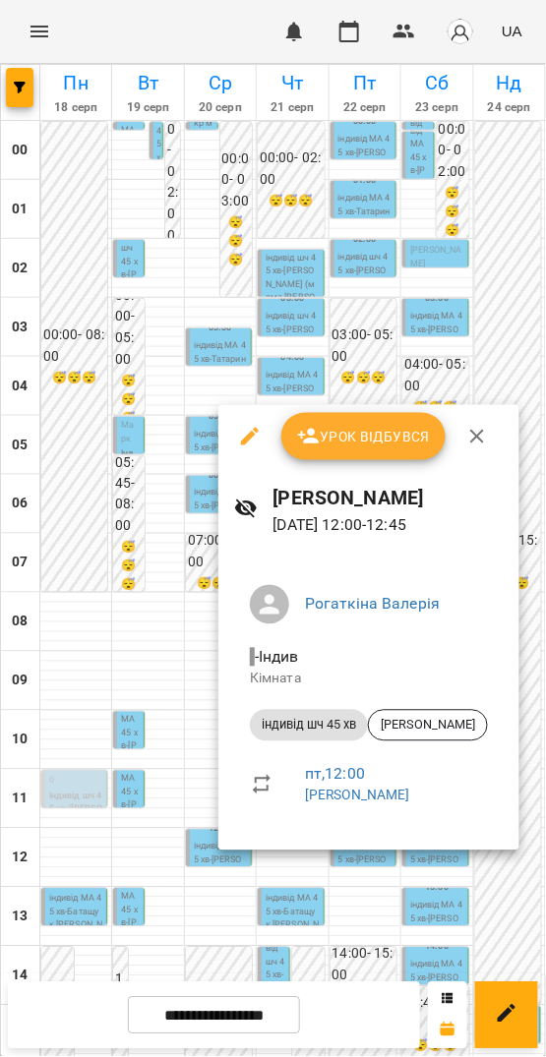
click at [248, 436] on icon "button" at bounding box center [250, 437] width 18 height 18
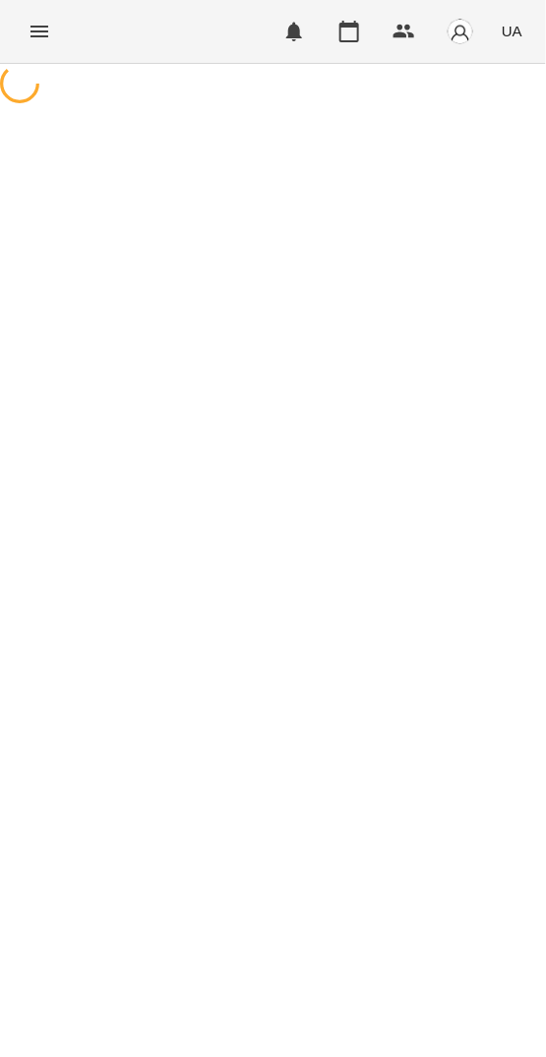
select select "**********"
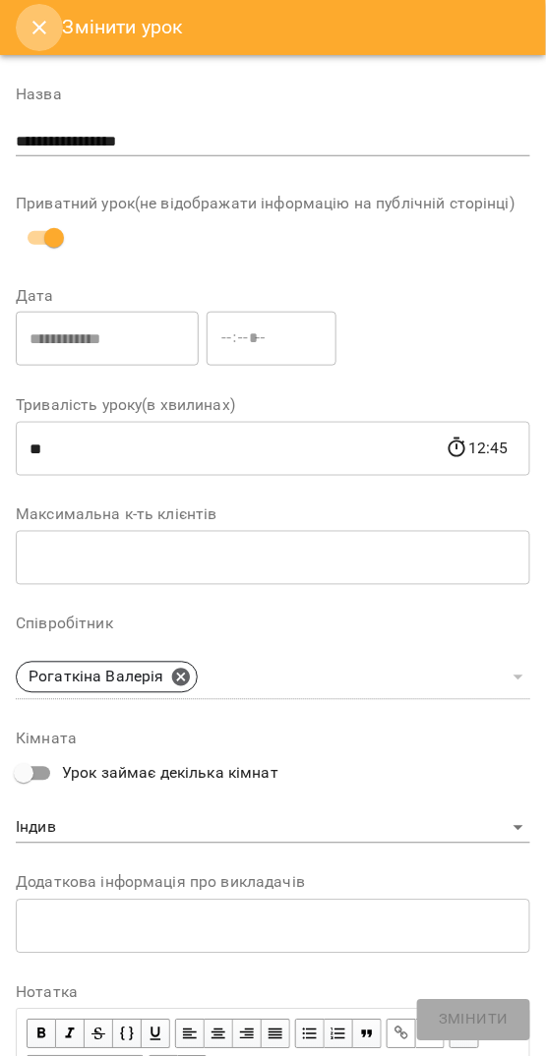
click at [28, 31] on icon "Close" at bounding box center [40, 28] width 24 height 24
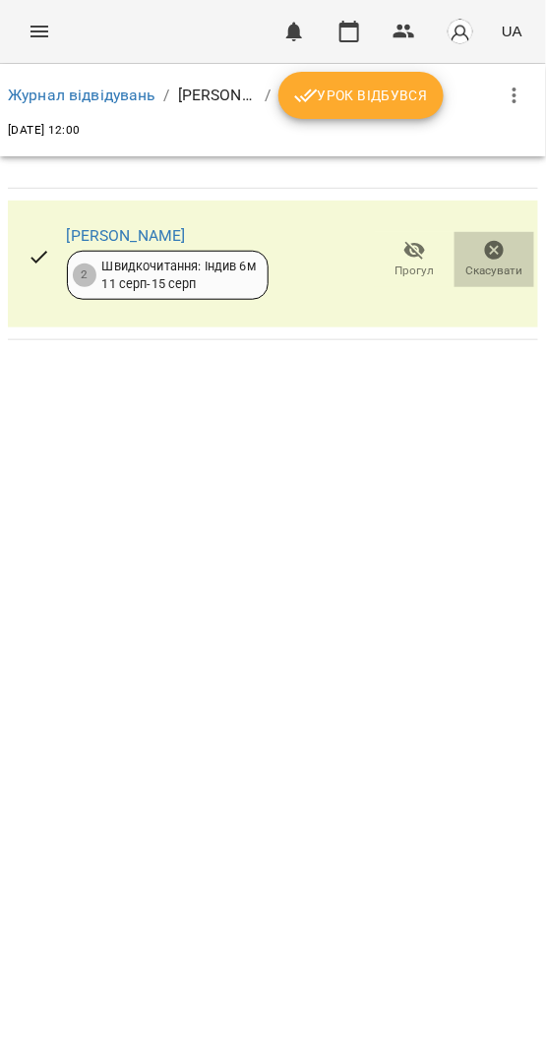
click at [497, 253] on icon "button" at bounding box center [495, 251] width 24 height 24
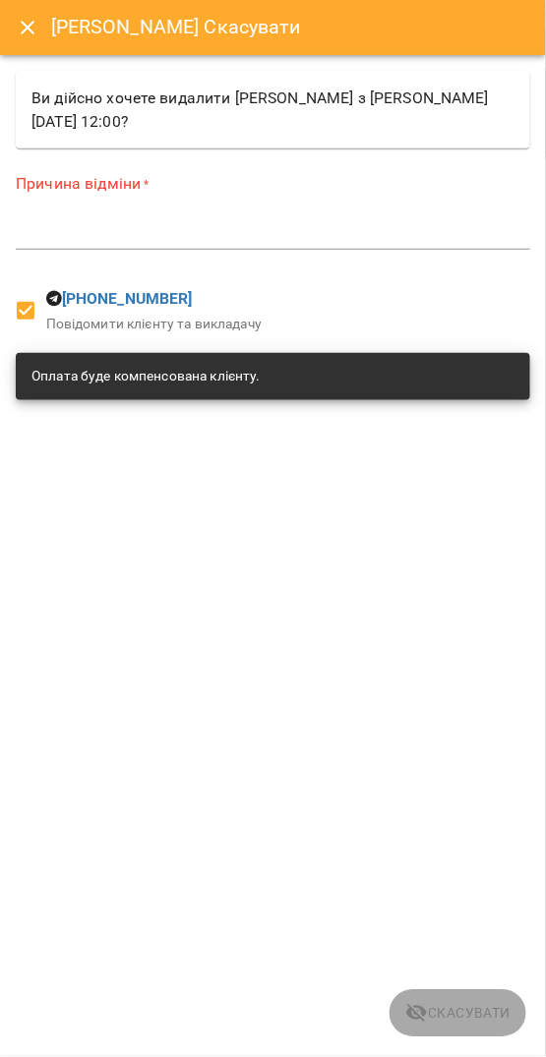
click at [128, 230] on textarea at bounding box center [273, 233] width 514 height 19
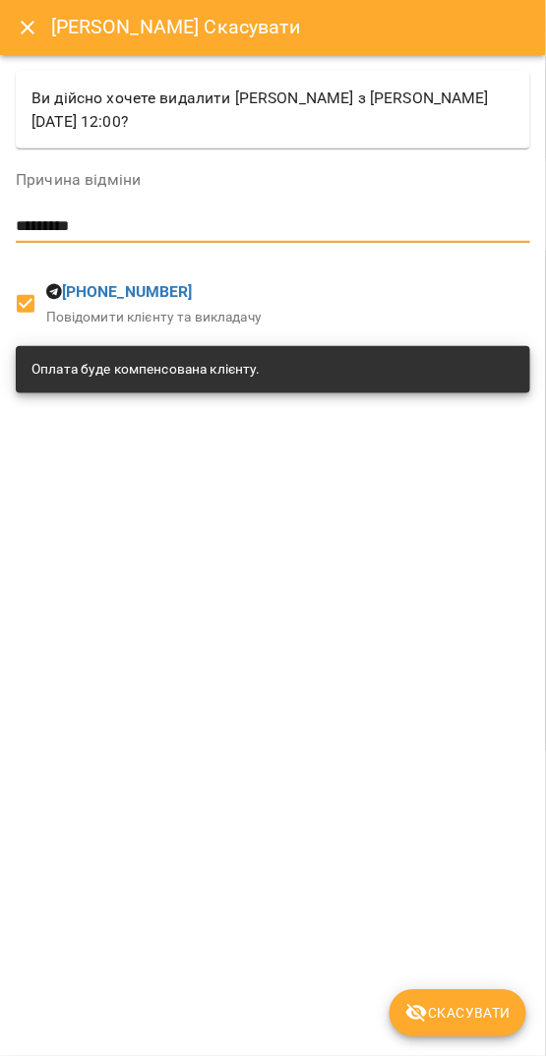
type textarea "*********"
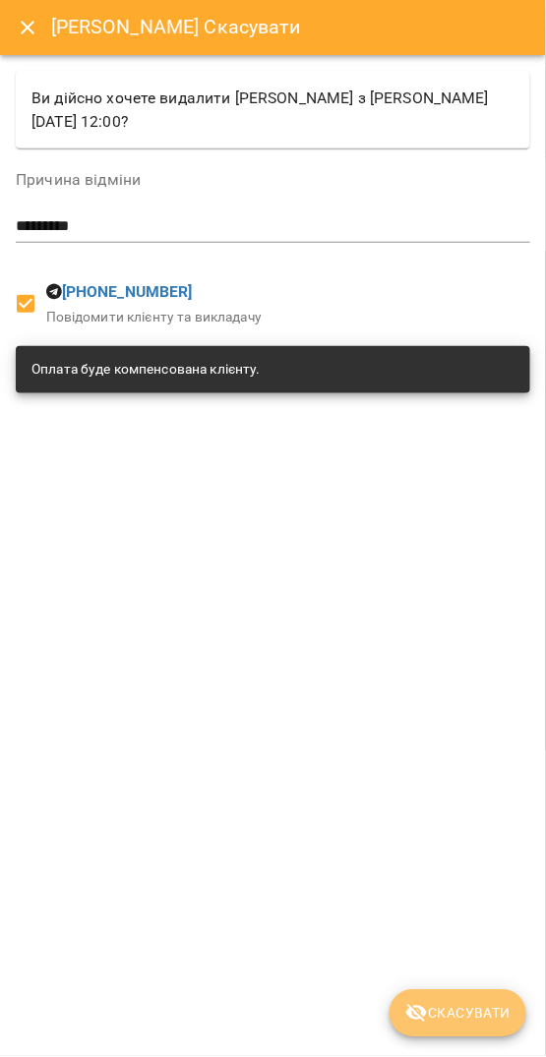
click at [455, 997] on button "Скасувати" at bounding box center [457, 1013] width 137 height 47
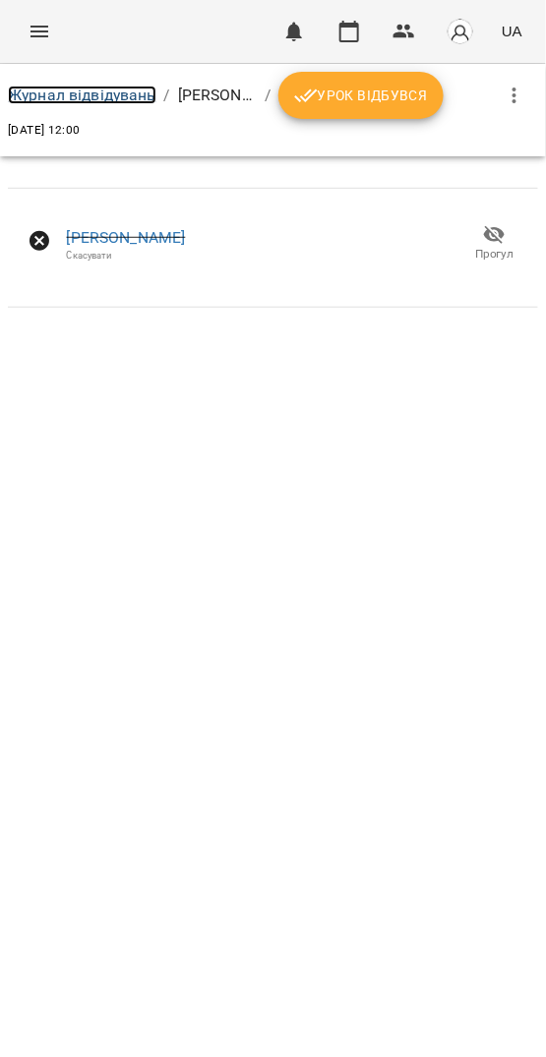
click at [122, 88] on link "Журнал відвідувань" at bounding box center [82, 95] width 148 height 19
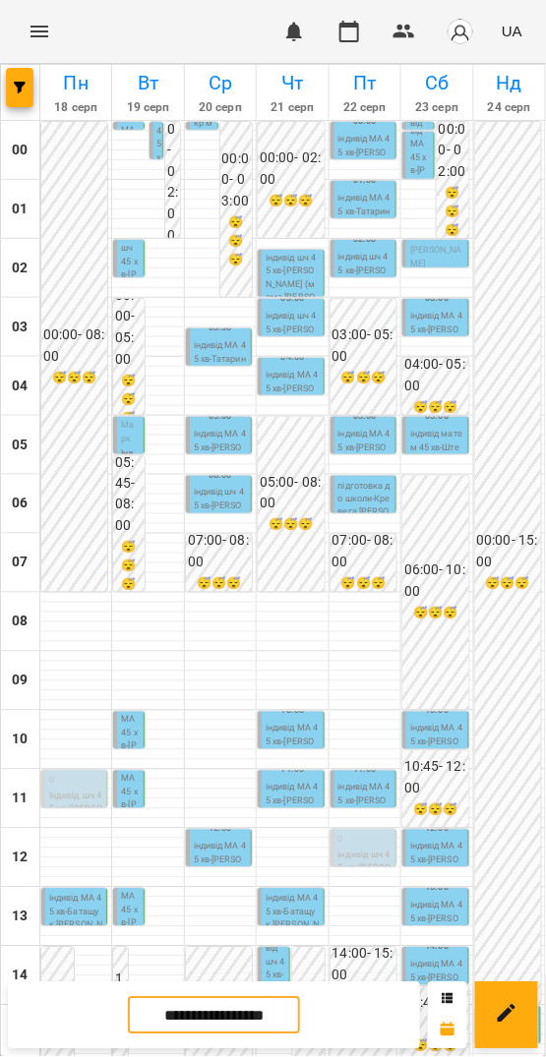
click at [237, 1003] on input "**********" at bounding box center [214, 1016] width 172 height 38
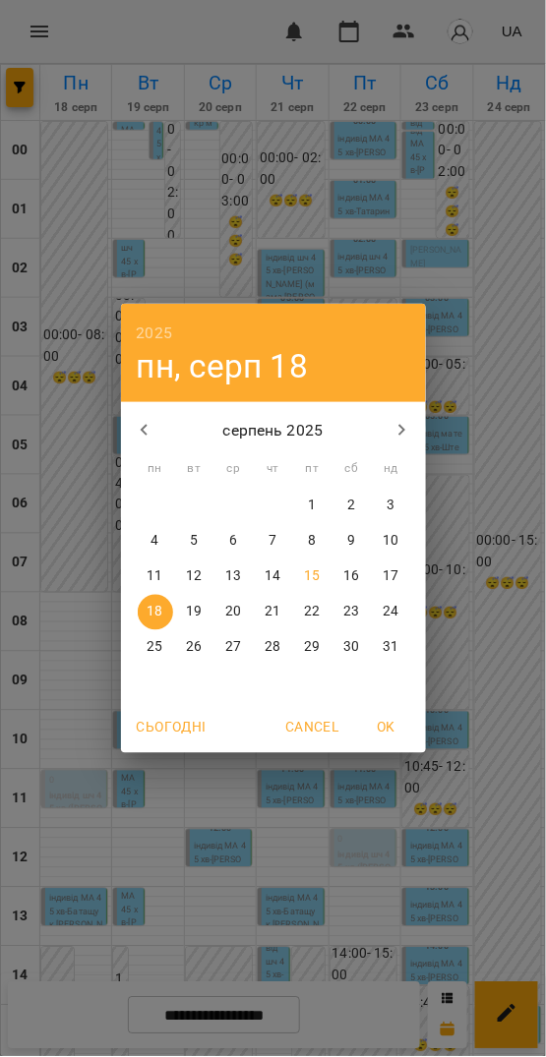
click at [160, 574] on p "11" at bounding box center [154, 577] width 16 height 20
type input "**********"
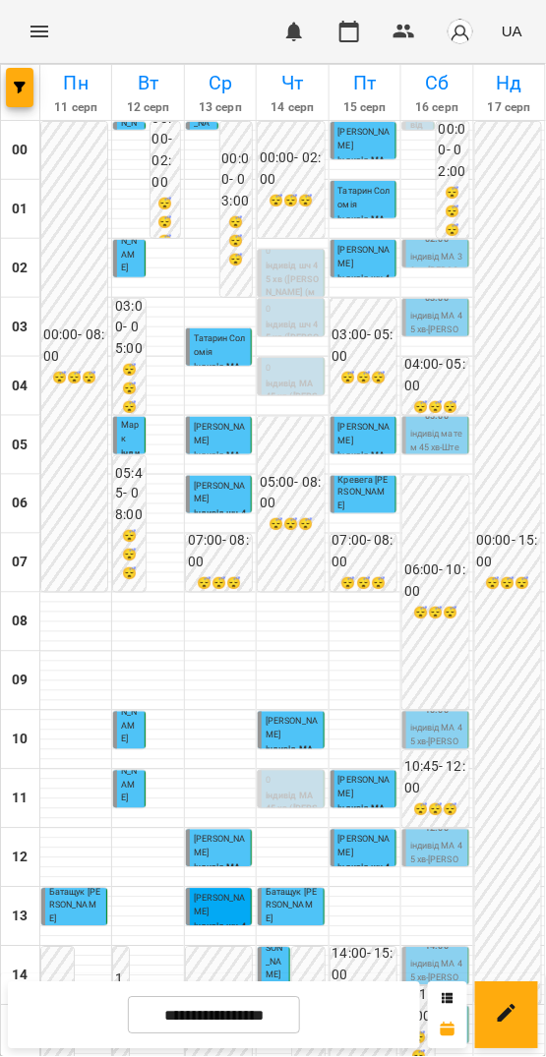
scroll to position [567, 0]
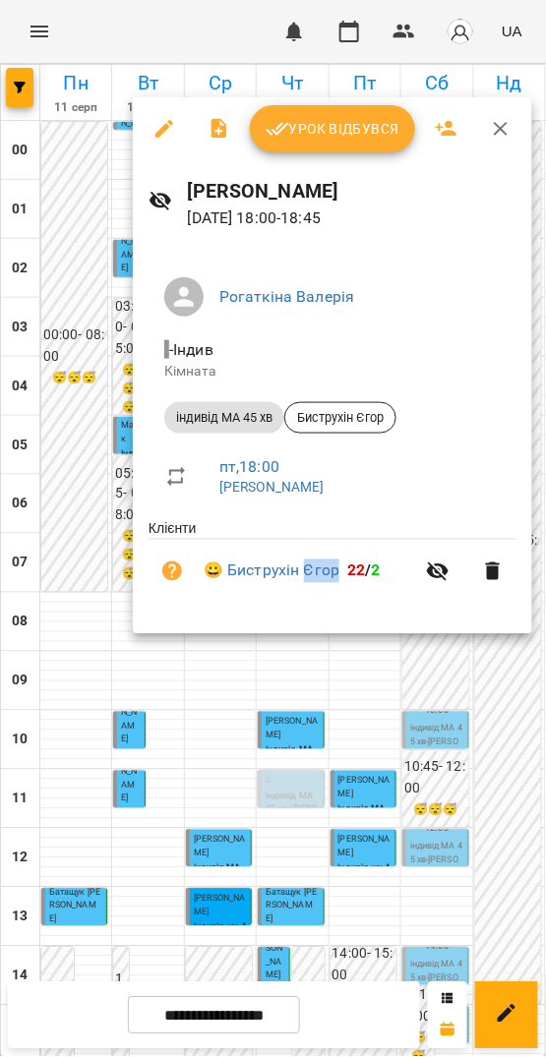
click at [334, 129] on span "Урок відбувся" at bounding box center [332, 129] width 134 height 24
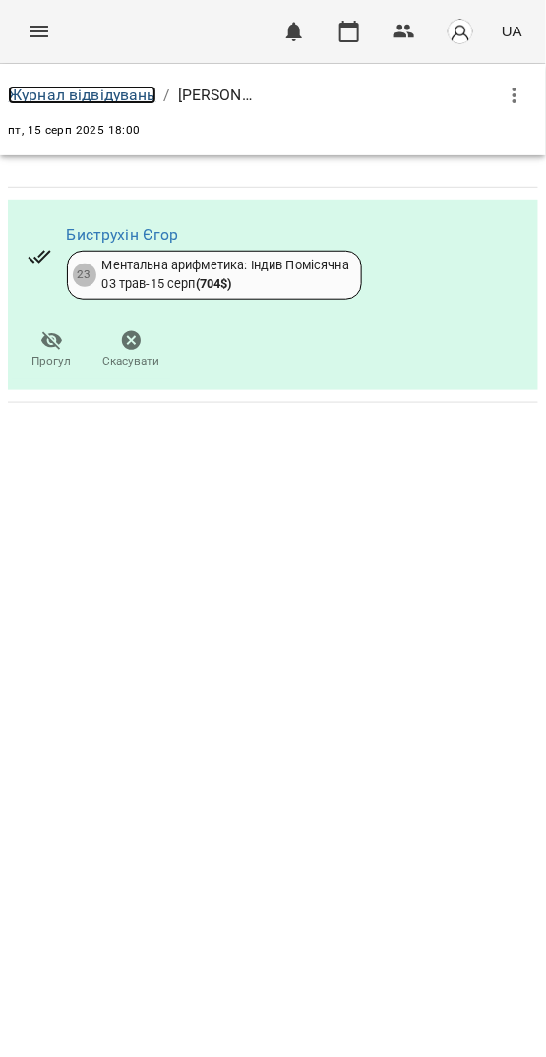
click at [135, 101] on link "Журнал відвідувань" at bounding box center [82, 95] width 148 height 19
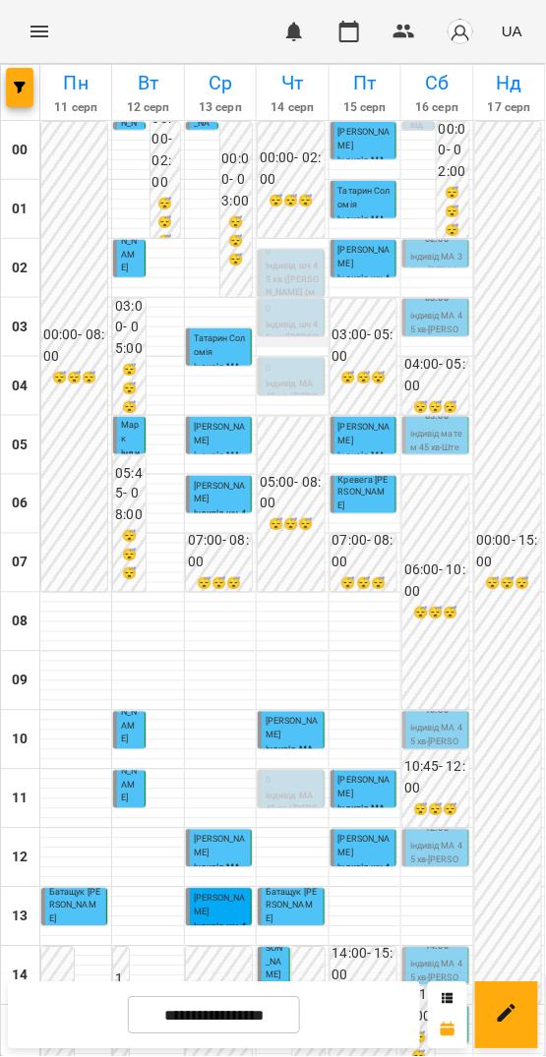
scroll to position [567, 0]
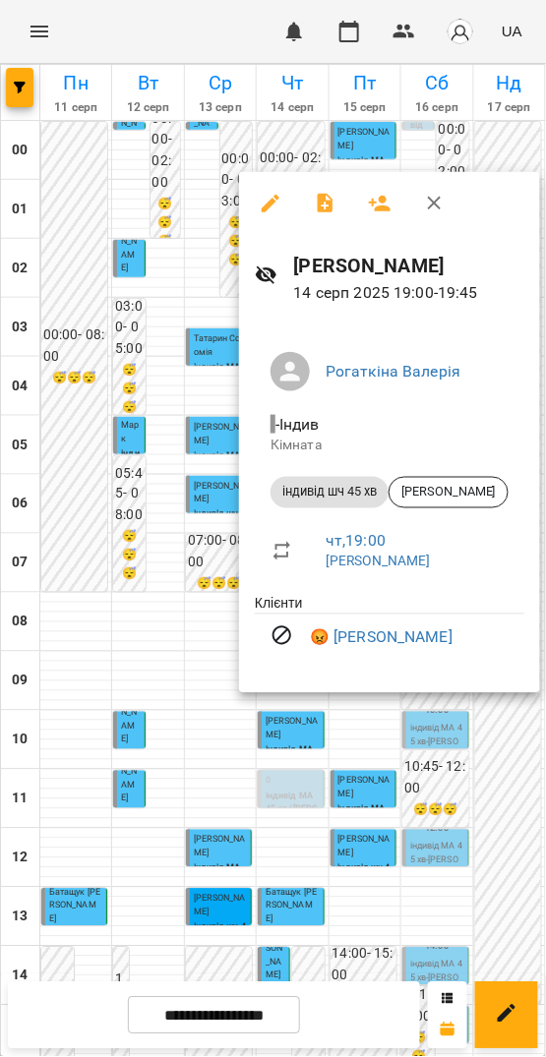
click at [322, 727] on div at bounding box center [273, 528] width 546 height 1057
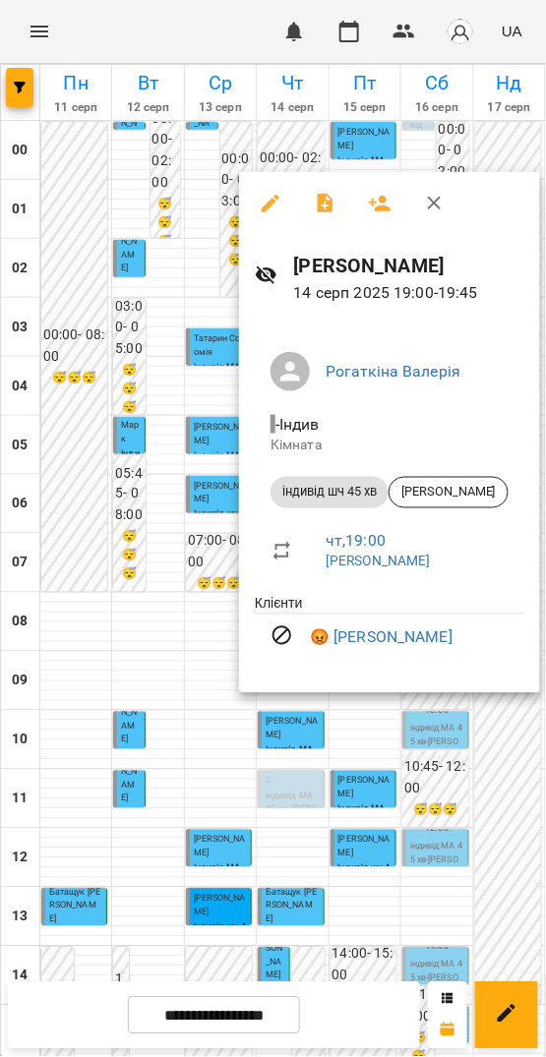
click at [95, 695] on div at bounding box center [273, 528] width 546 height 1057
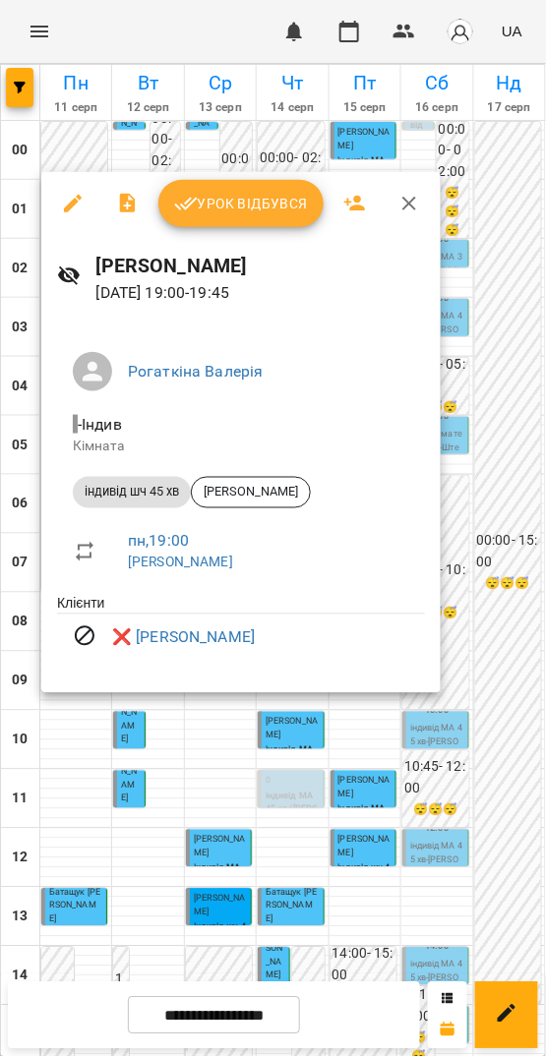
click at [94, 693] on div "Рогаткіна Валерія - Індив Кімната індивід шч 45 хв Іванова Діана пн , 19:00 Вал…" at bounding box center [240, 507] width 399 height 373
click at [480, 688] on div at bounding box center [273, 528] width 546 height 1057
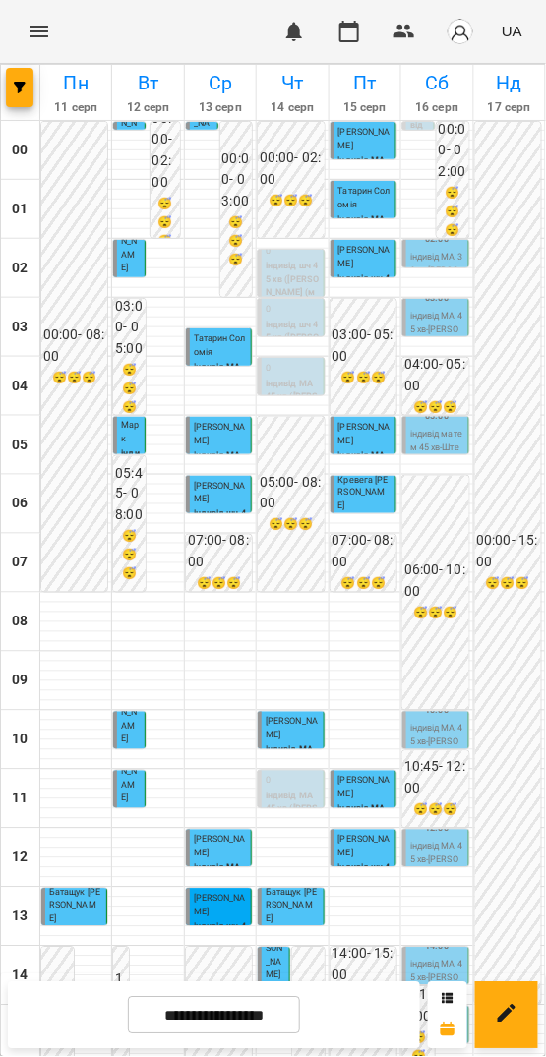
scroll to position [360, 0]
click at [444, 982] on p "Биструхін Єгор" at bounding box center [454, 1008] width 20 height 53
